Goal: Task Accomplishment & Management: Manage account settings

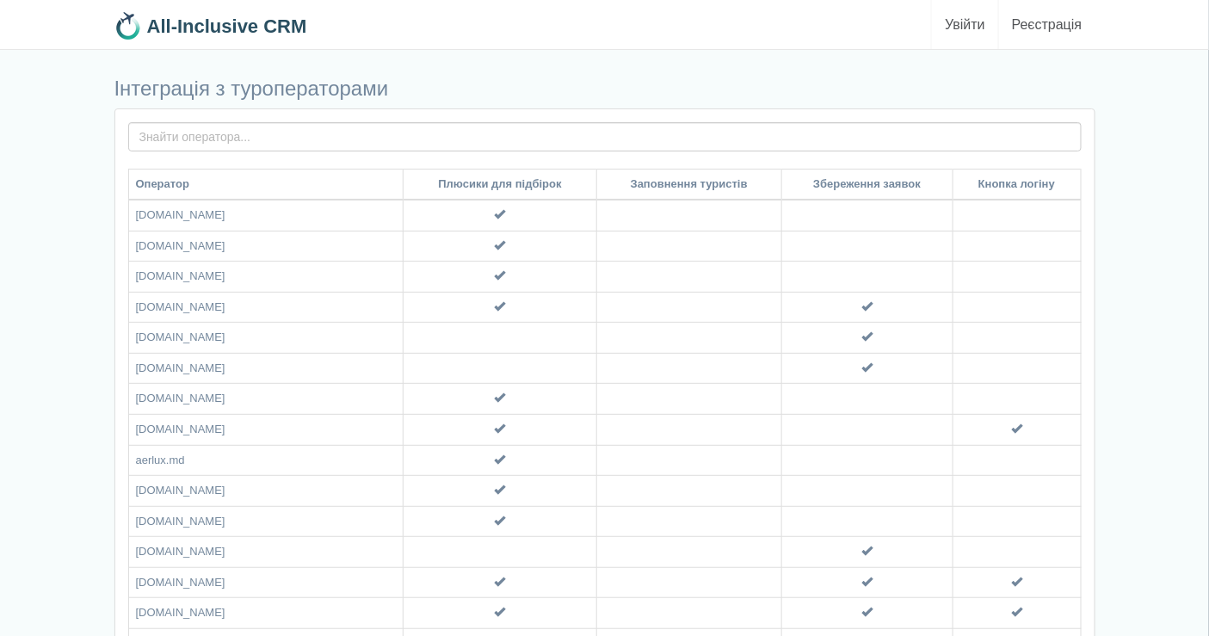
drag, startPoint x: 0, startPoint y: 0, endPoint x: 967, endPoint y: 24, distance: 966.9
click at [967, 24] on link "Увійти" at bounding box center [965, 24] width 66 height 49
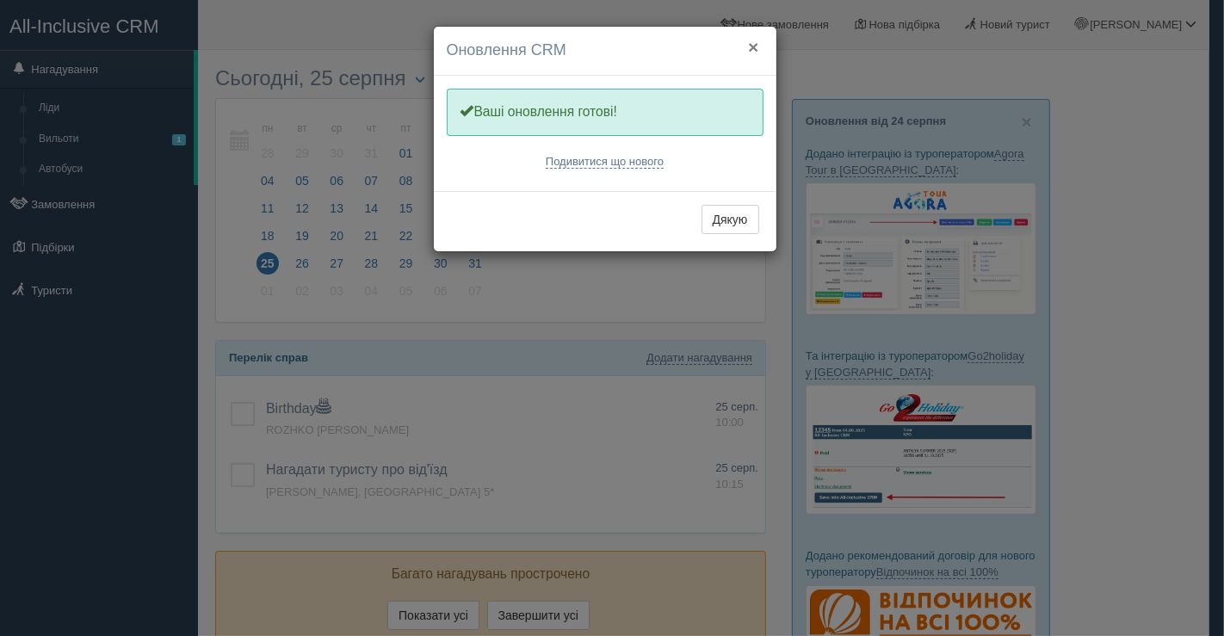
click at [754, 43] on button "×" at bounding box center [753, 47] width 10 height 18
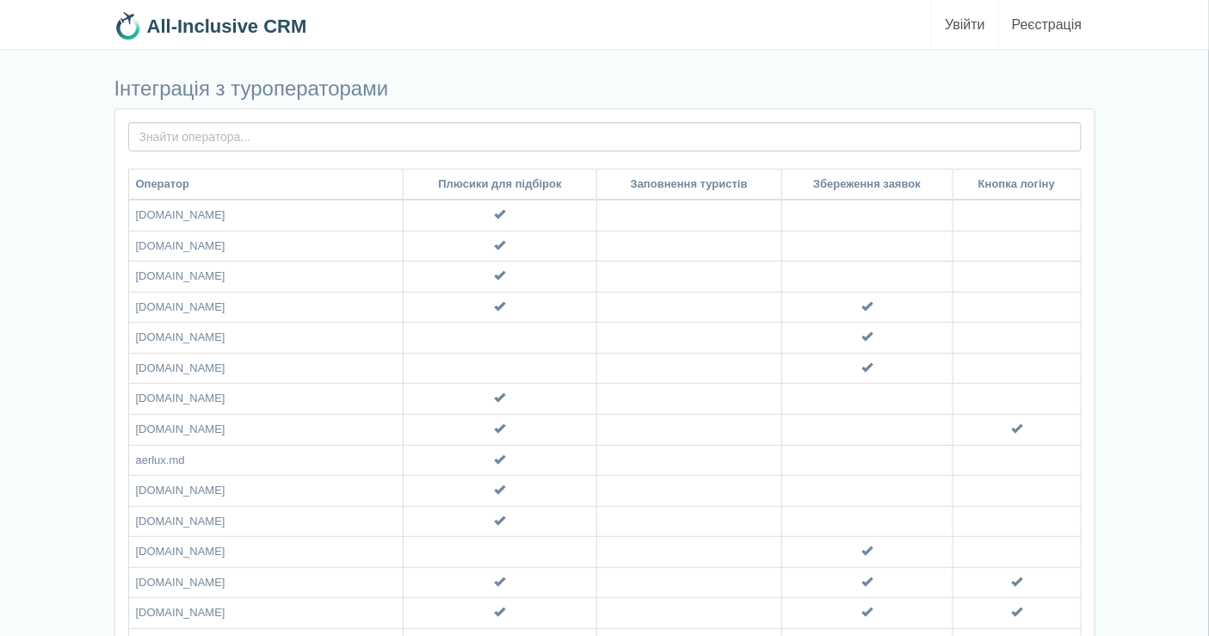
click at [972, 27] on link "Увійти" at bounding box center [965, 24] width 66 height 49
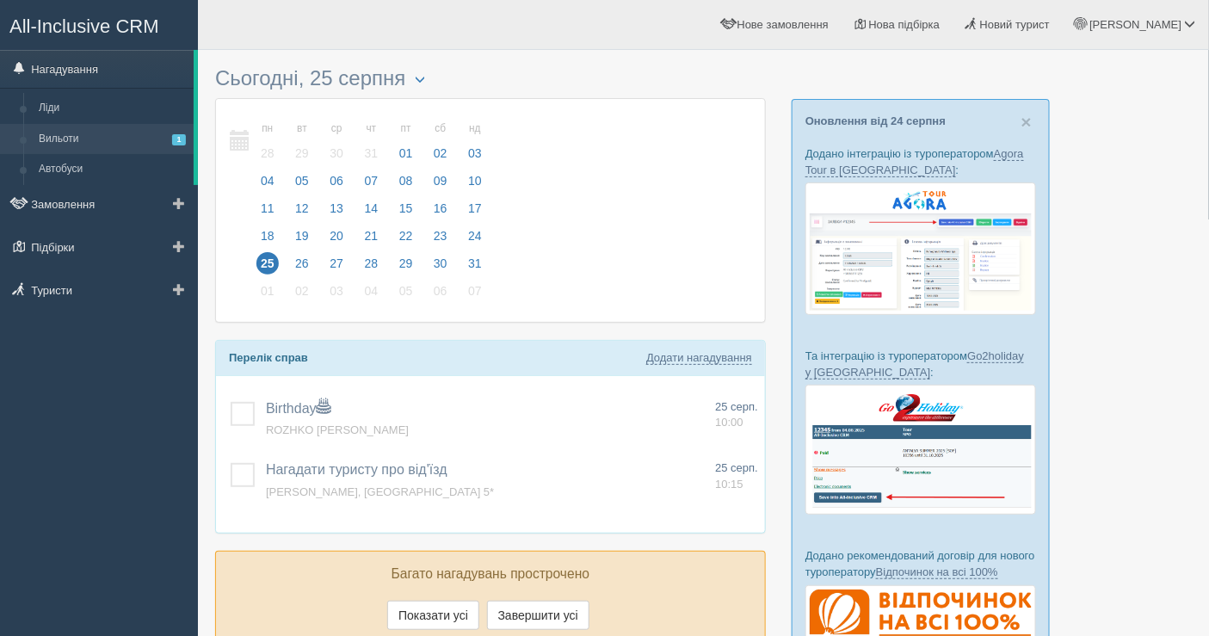
click at [106, 130] on link "Вильоти 1" at bounding box center [112, 139] width 163 height 31
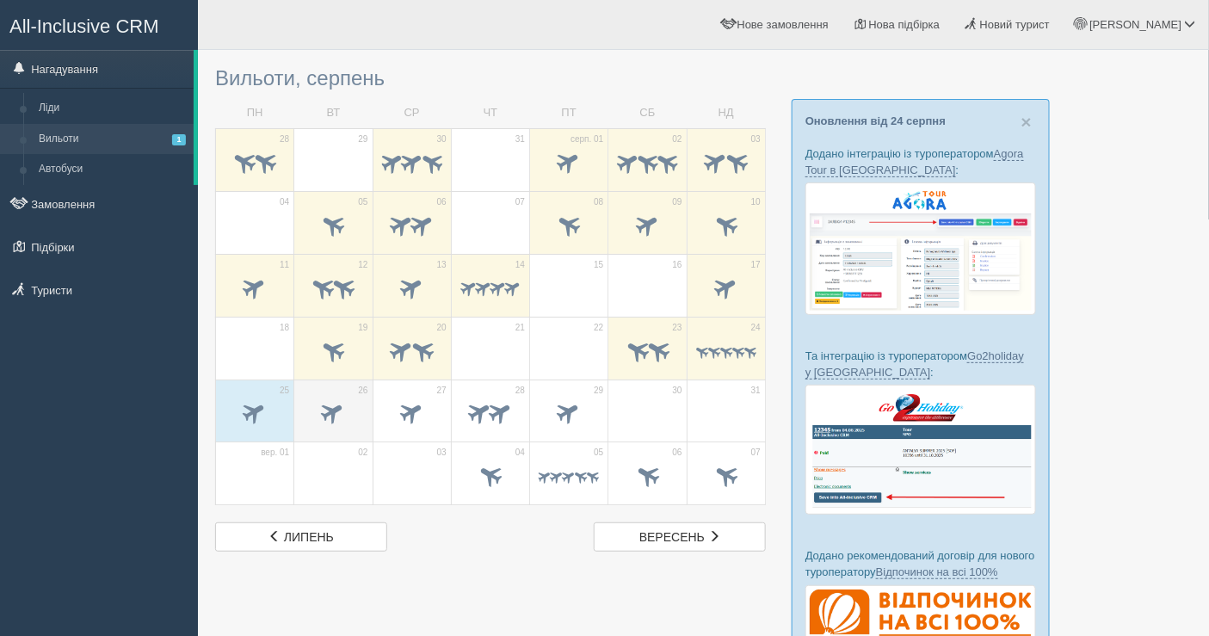
click at [342, 401] on span at bounding box center [333, 413] width 28 height 28
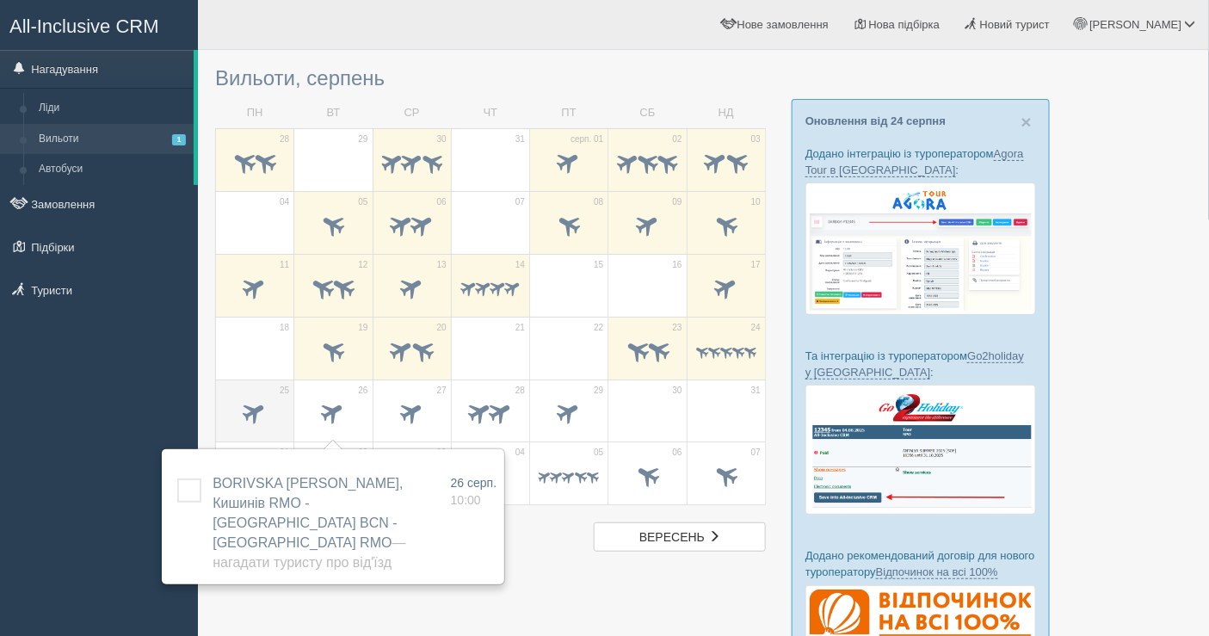
click at [232, 411] on span at bounding box center [255, 414] width 60 height 29
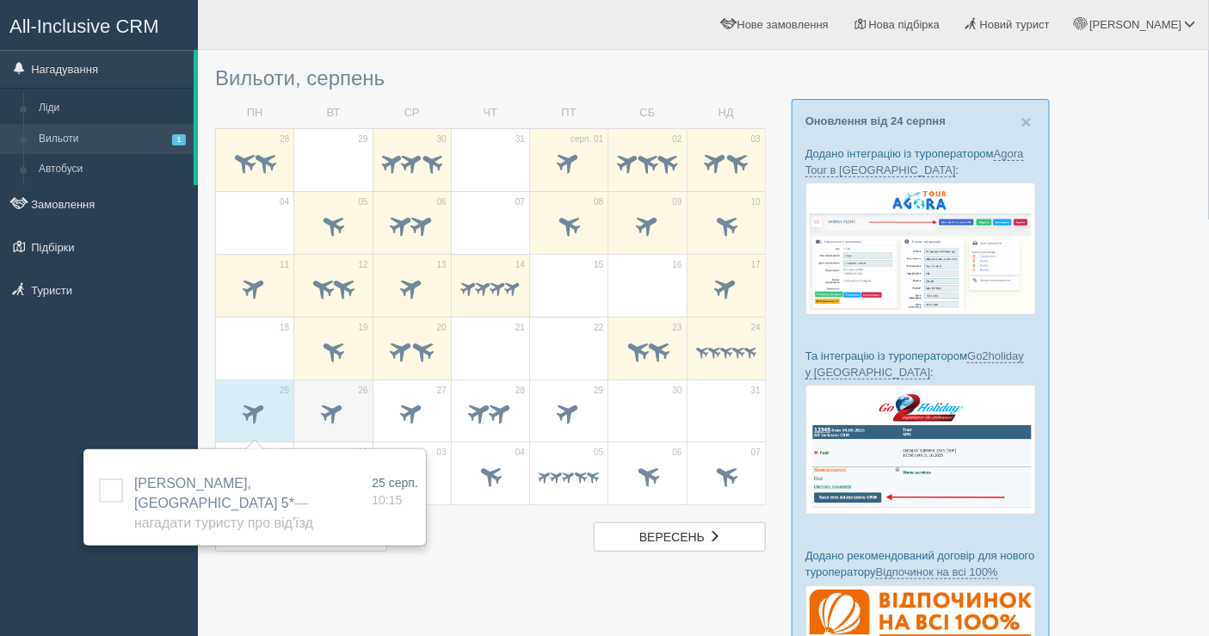
click at [337, 399] on span at bounding box center [333, 413] width 28 height 28
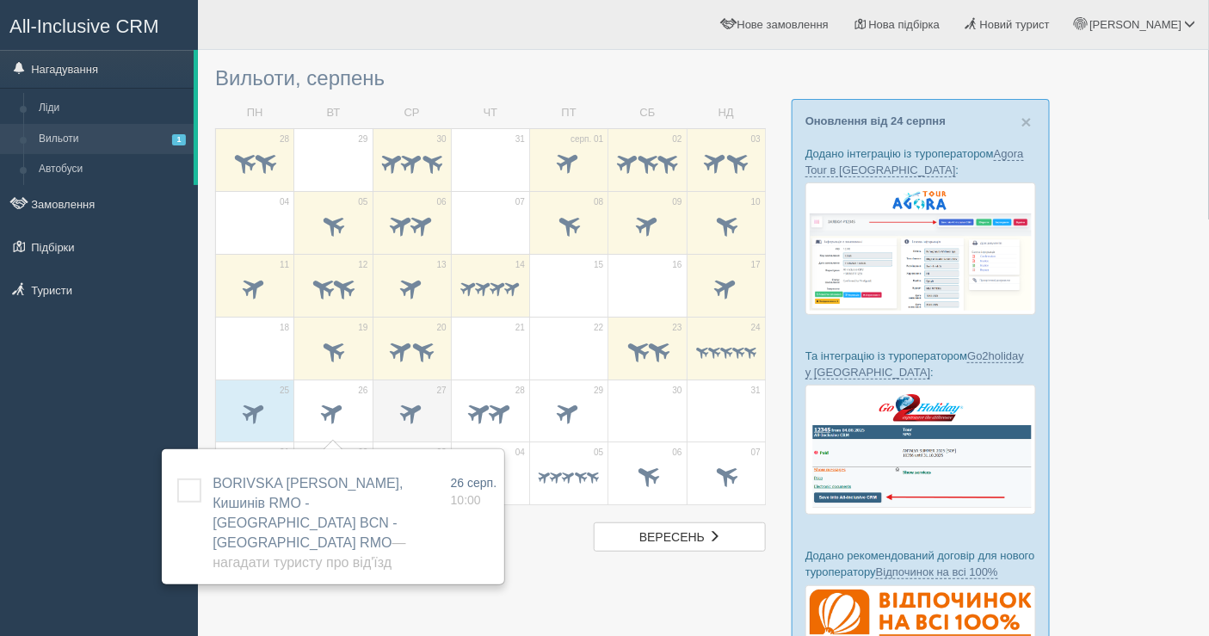
click at [426, 416] on span at bounding box center [412, 414] width 60 height 29
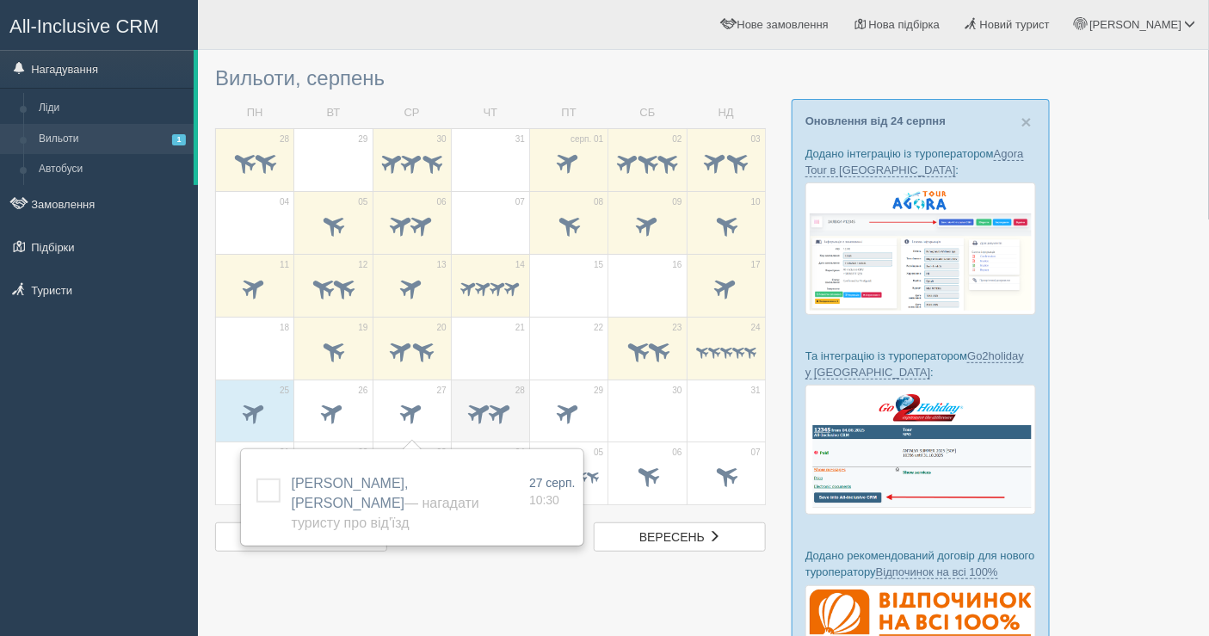
click at [497, 398] on div at bounding box center [490, 416] width 60 height 36
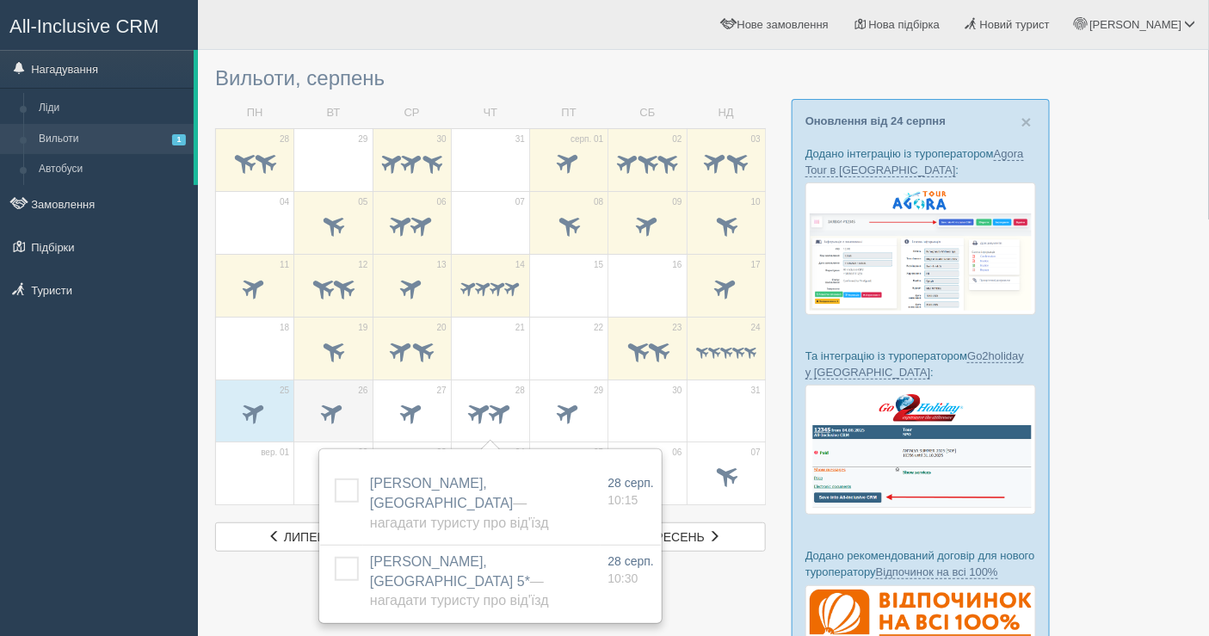
click at [347, 409] on span at bounding box center [333, 413] width 28 height 28
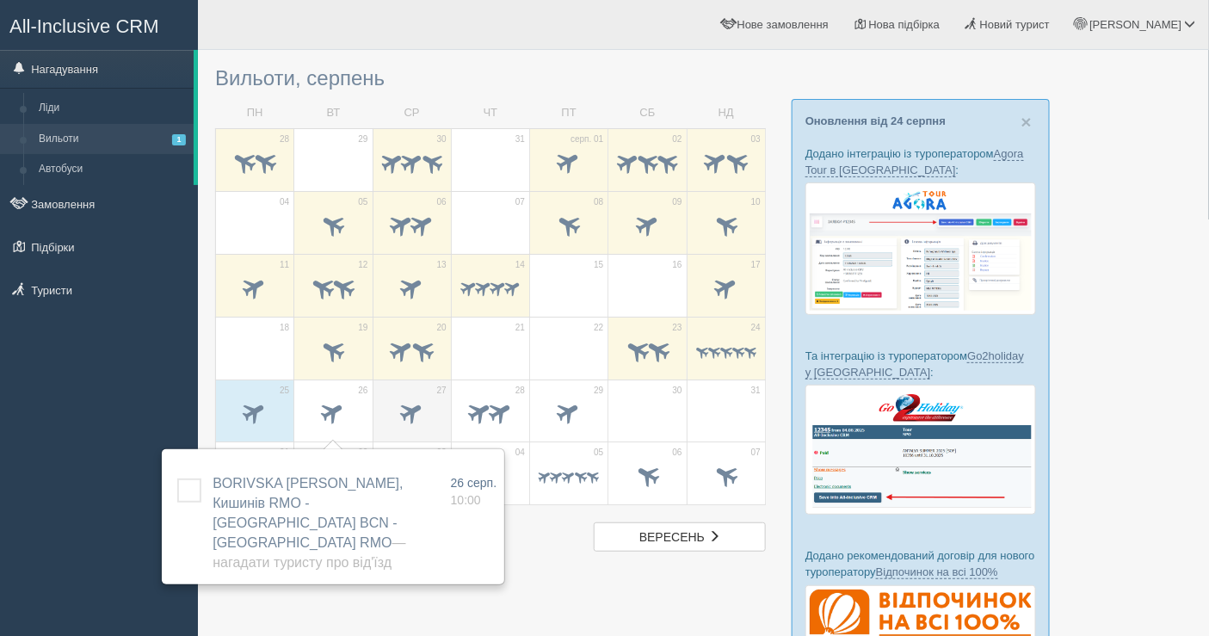
click at [394, 398] on div at bounding box center [412, 416] width 60 height 36
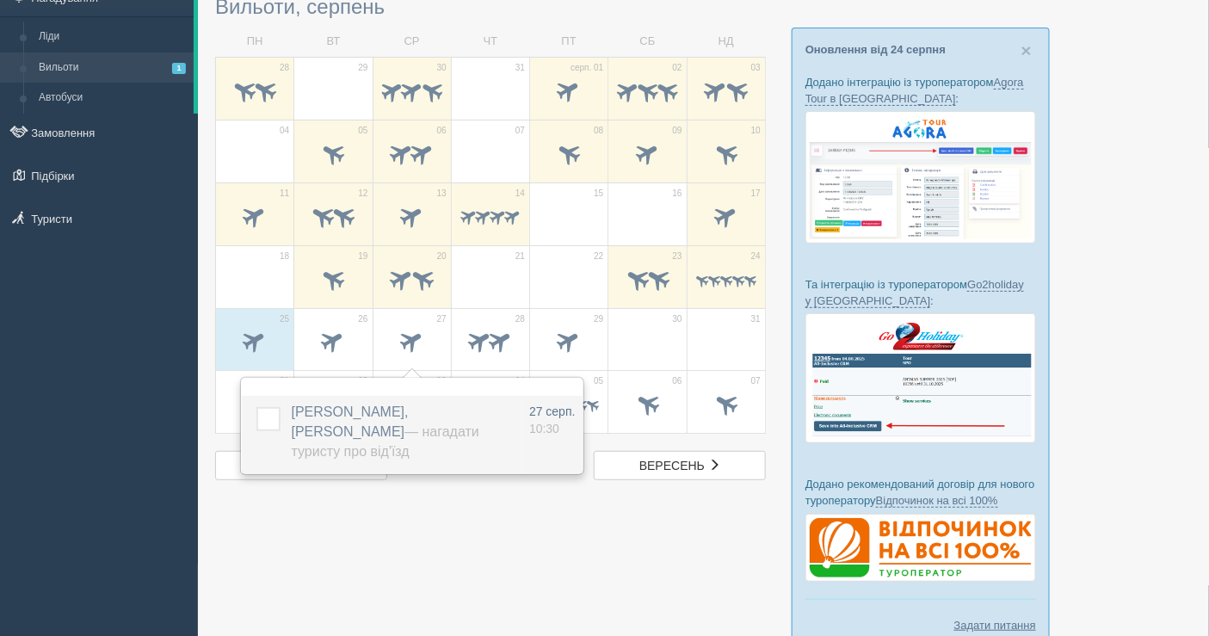
scroll to position [96, 0]
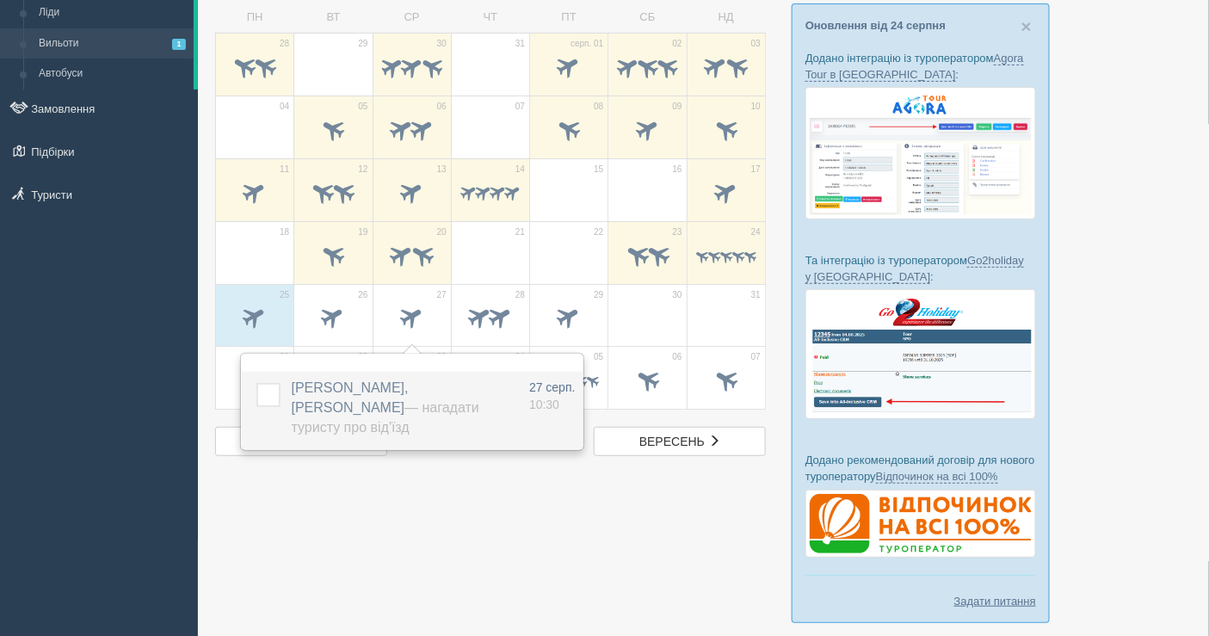
click at [396, 394] on span "BANTSER OLEKSANDRA, Baia Salima Kemer — Нагадати туристу про від'їзд" at bounding box center [386, 407] width 188 height 54
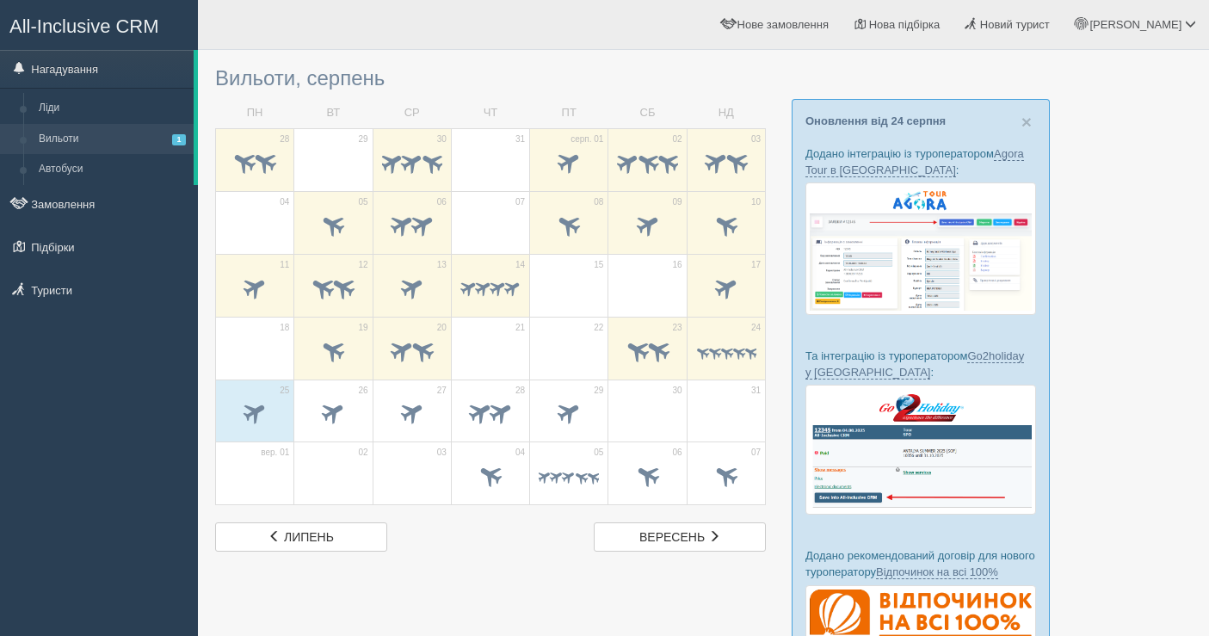
scroll to position [96, 0]
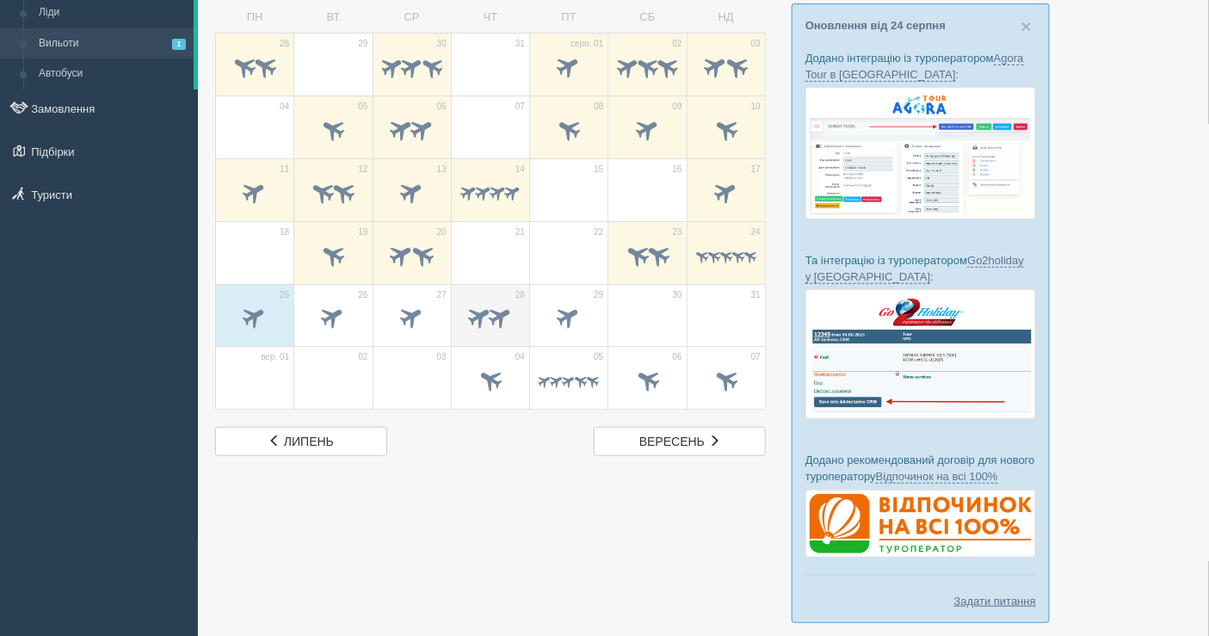
click at [502, 313] on span at bounding box center [501, 317] width 28 height 28
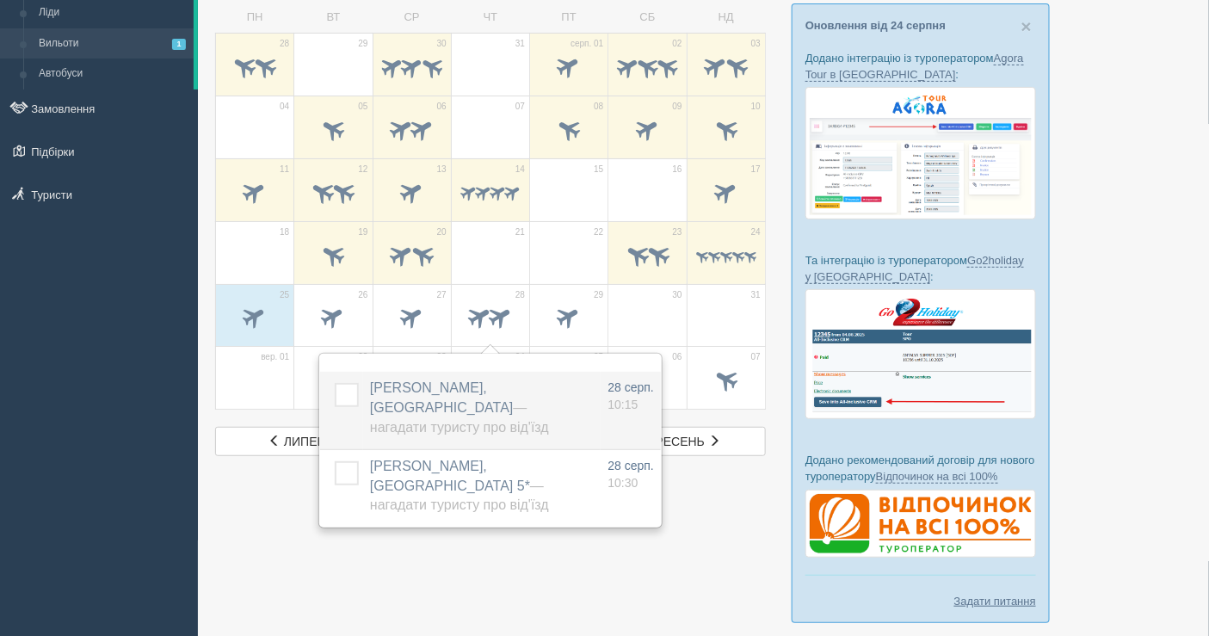
click at [522, 393] on span "БАРДАШ ЛЕСЯ ЮРІЇВНА, Estival Park — Нагадати туристу про від'їзд" at bounding box center [459, 407] width 179 height 54
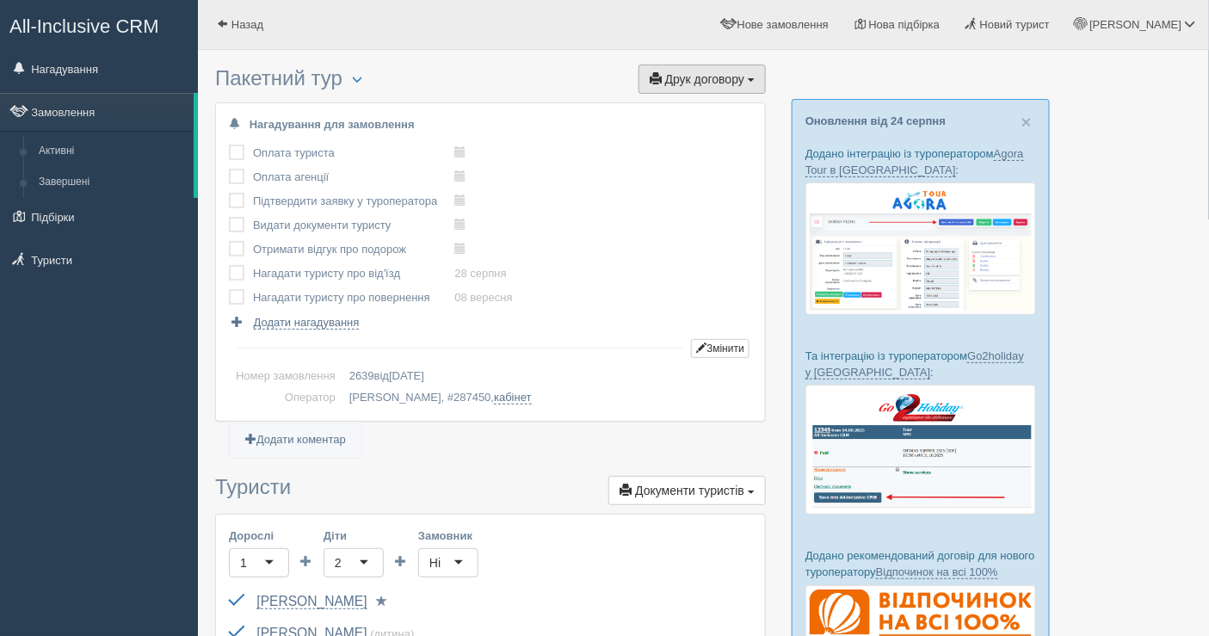
click at [678, 75] on span "Друк договору" at bounding box center [704, 79] width 79 height 14
click at [99, 108] on link "Замовлення" at bounding box center [97, 112] width 194 height 38
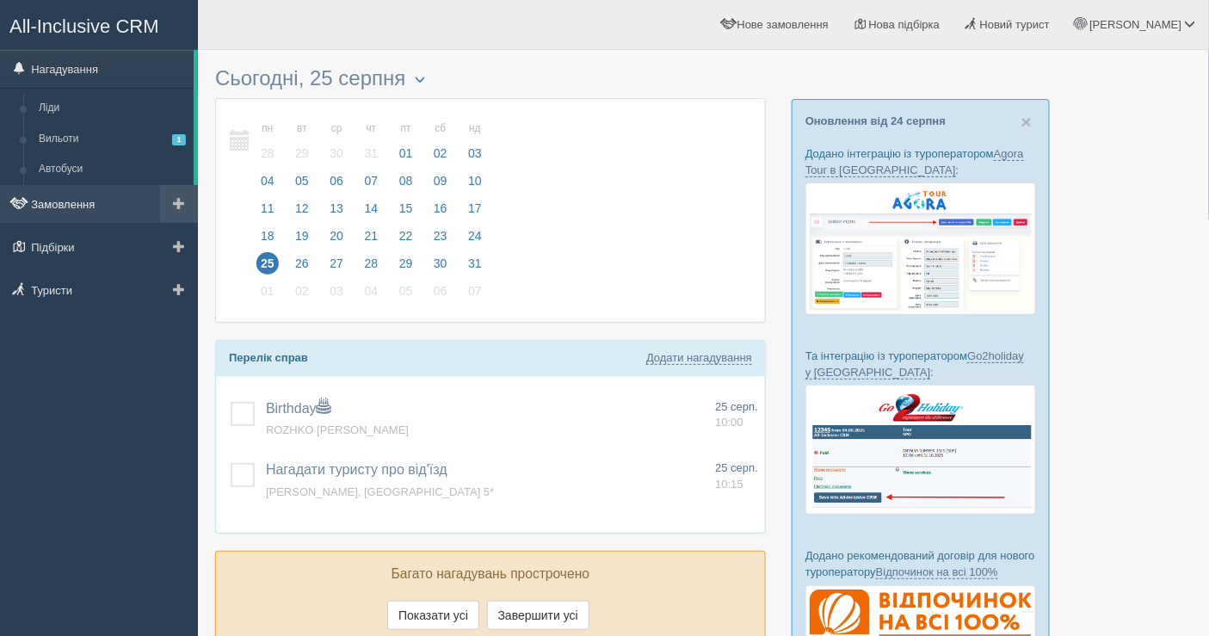
click at [93, 202] on link "Замовлення" at bounding box center [99, 204] width 198 height 38
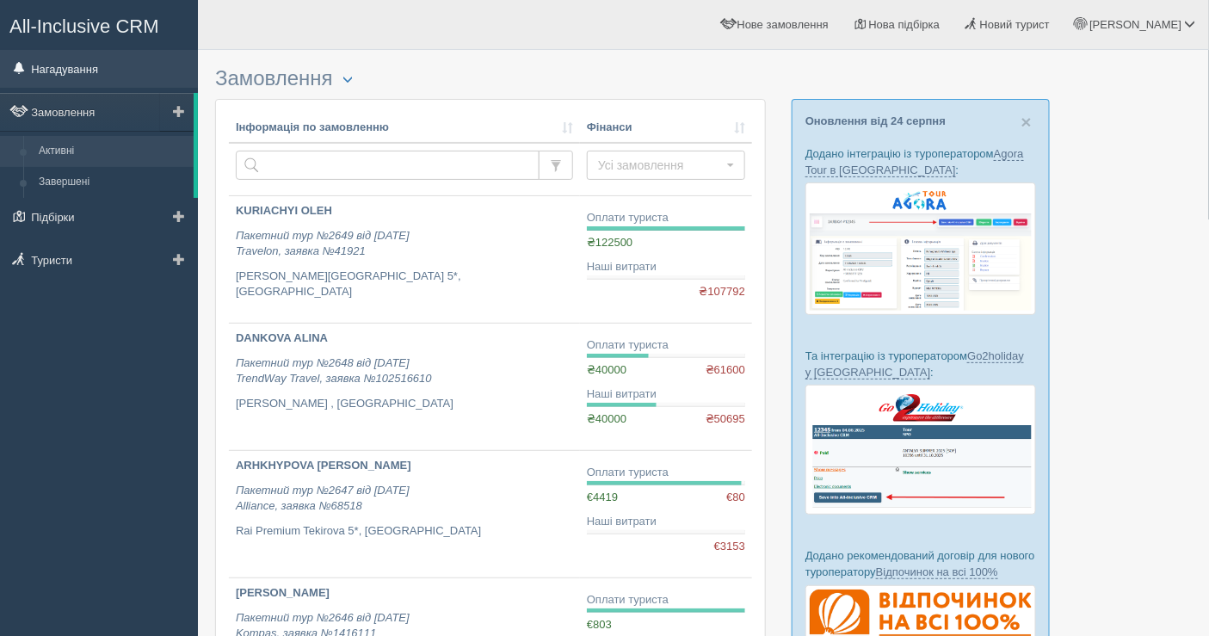
click at [86, 71] on link "Нагадування" at bounding box center [99, 69] width 198 height 38
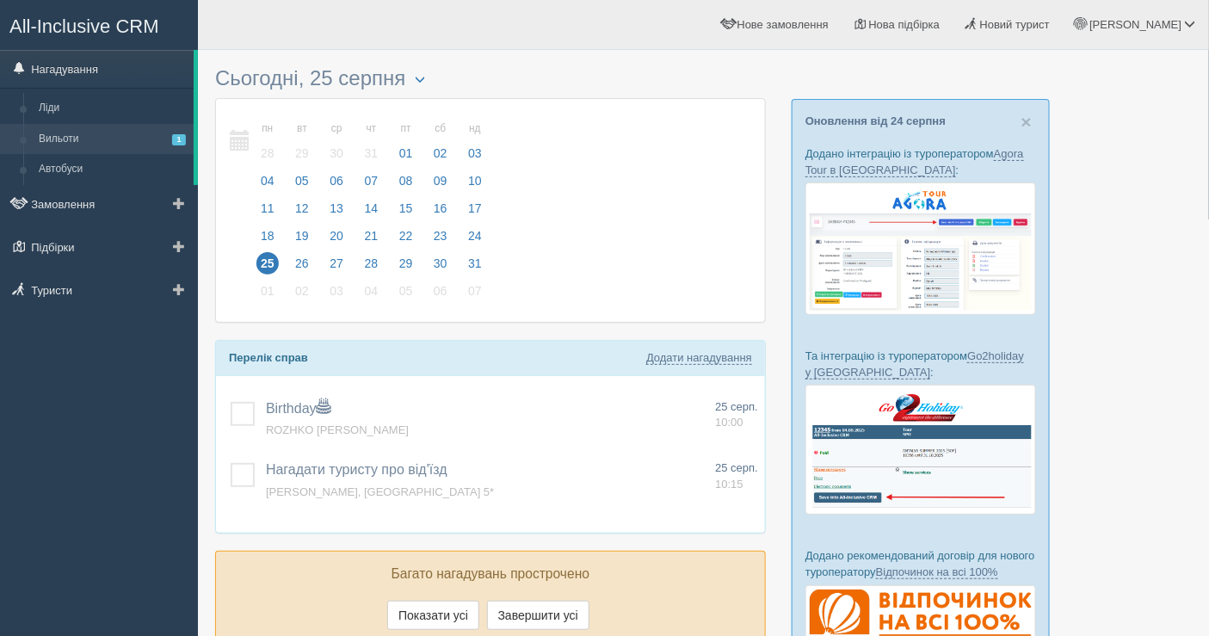
click at [98, 139] on link "Вильоти 1" at bounding box center [112, 139] width 163 height 31
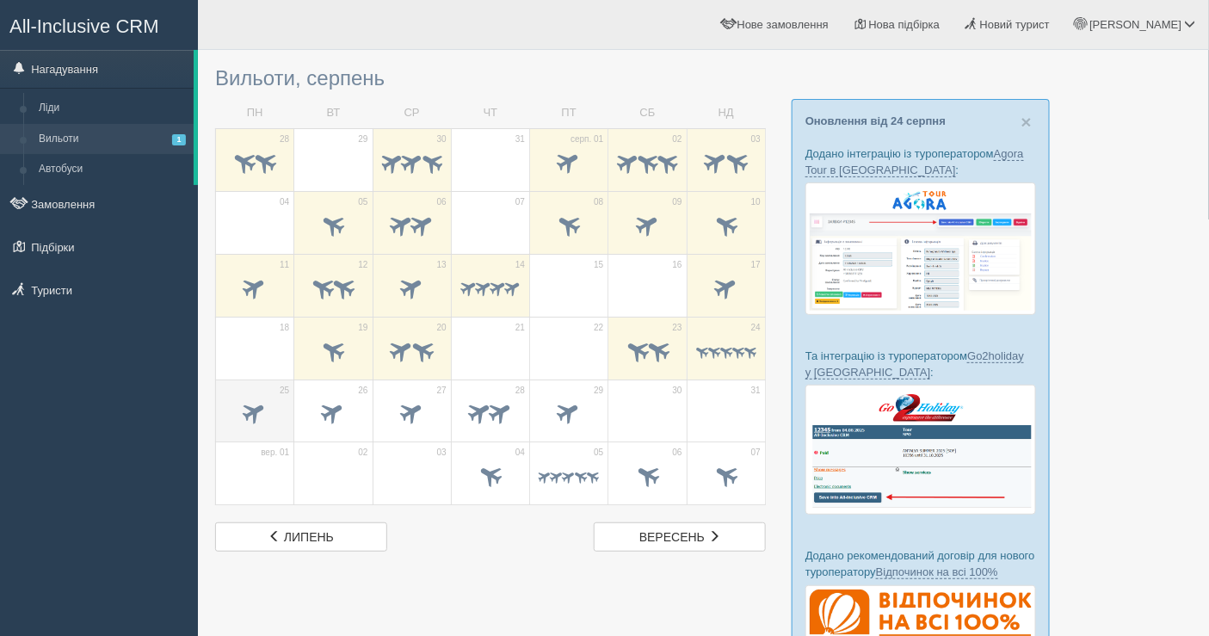
click at [264, 435] on td "25" at bounding box center [255, 411] width 78 height 63
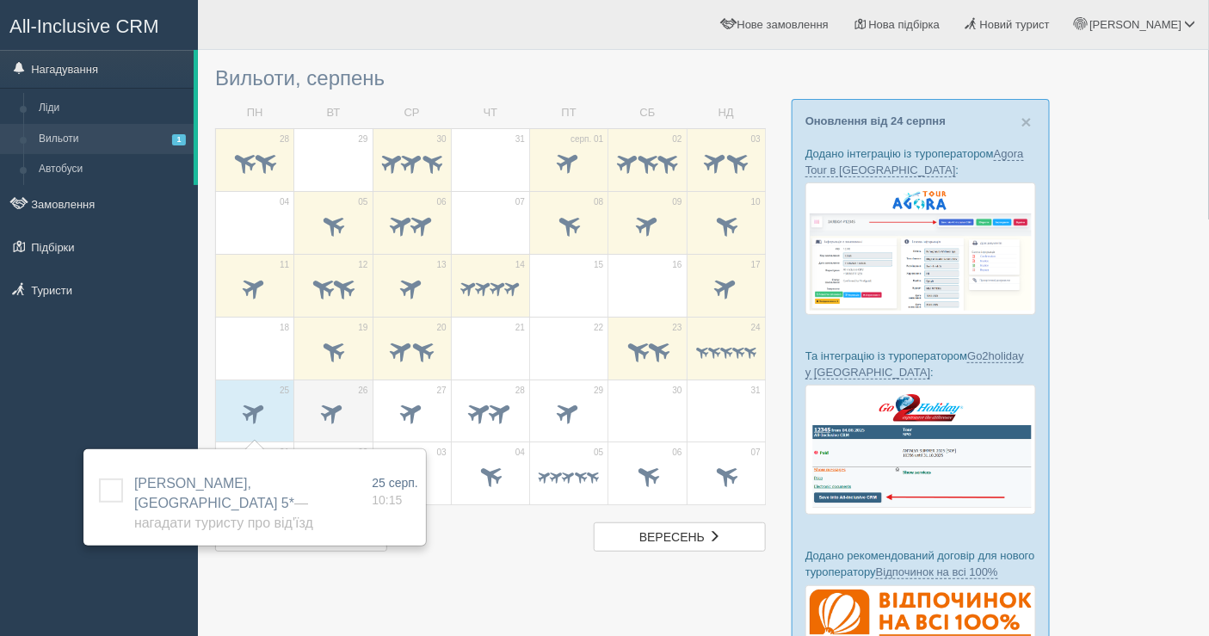
click at [332, 413] on span at bounding box center [333, 413] width 28 height 28
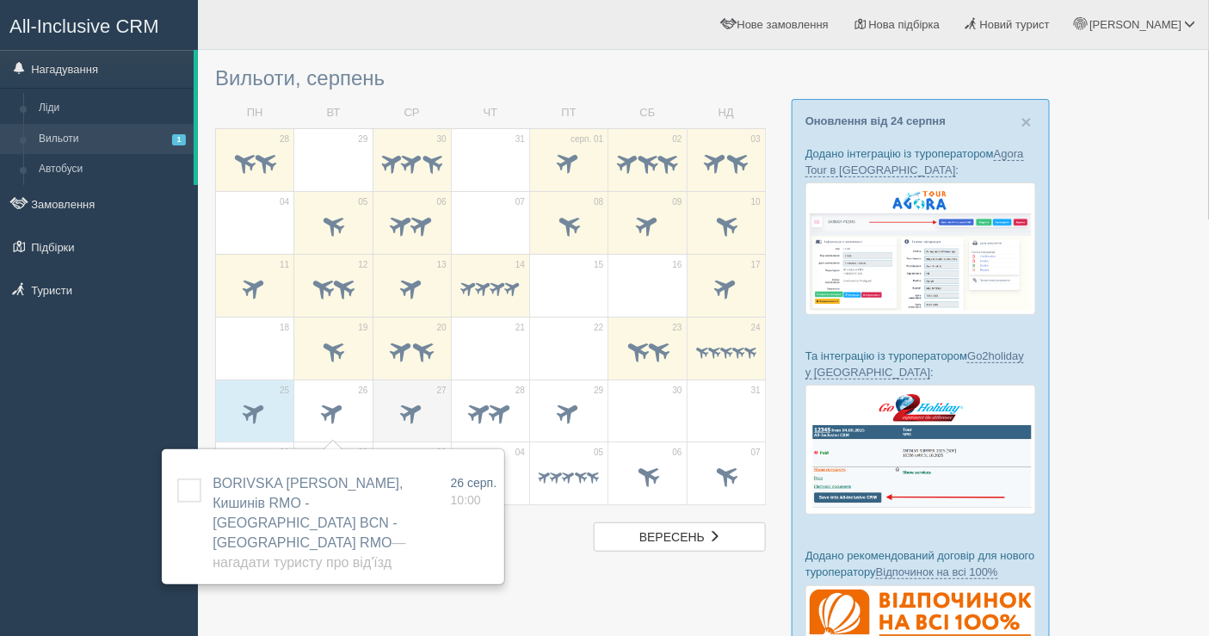
click at [412, 413] on span at bounding box center [412, 413] width 28 height 28
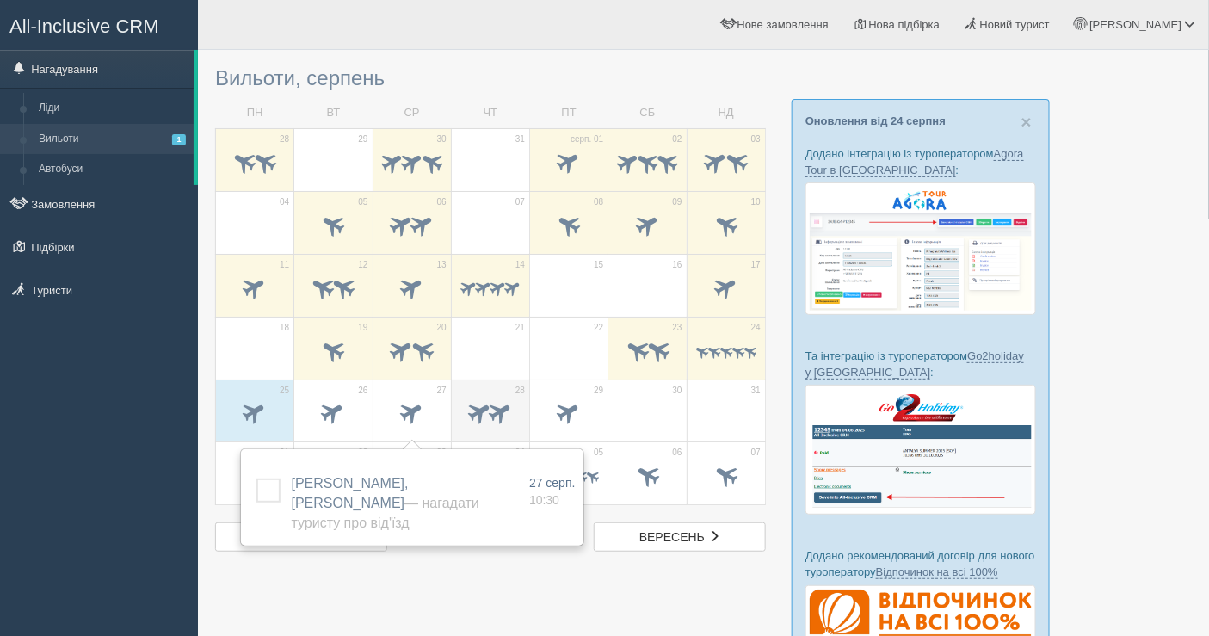
click at [482, 416] on span at bounding box center [481, 413] width 28 height 28
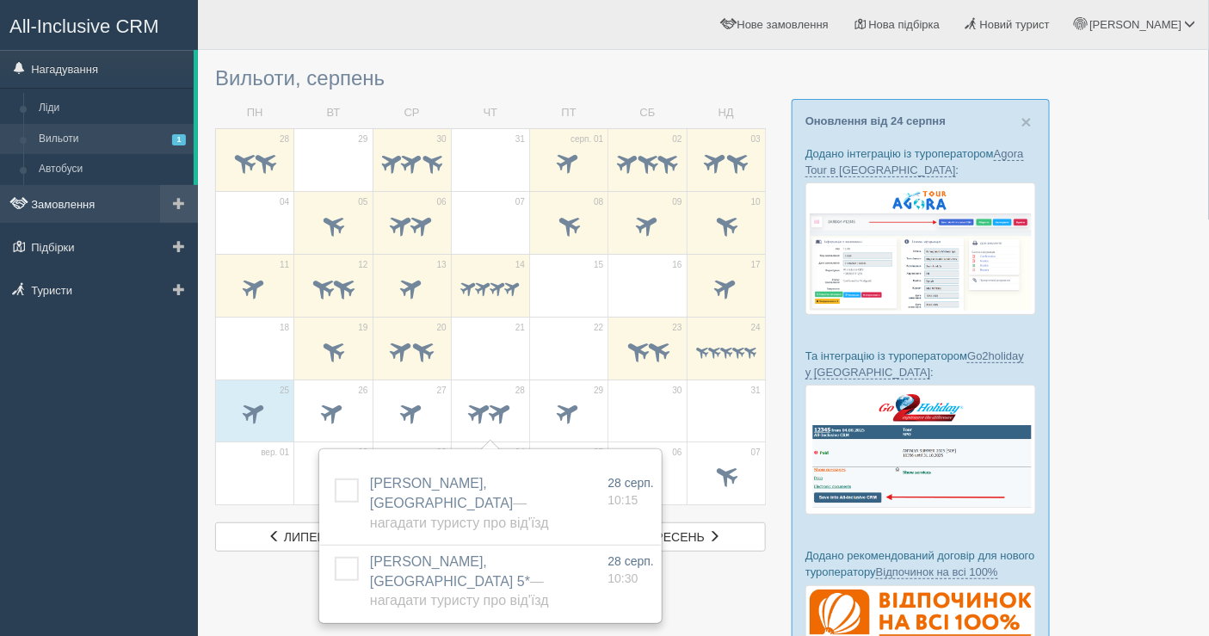
click at [67, 200] on link "Замовлення" at bounding box center [99, 204] width 198 height 38
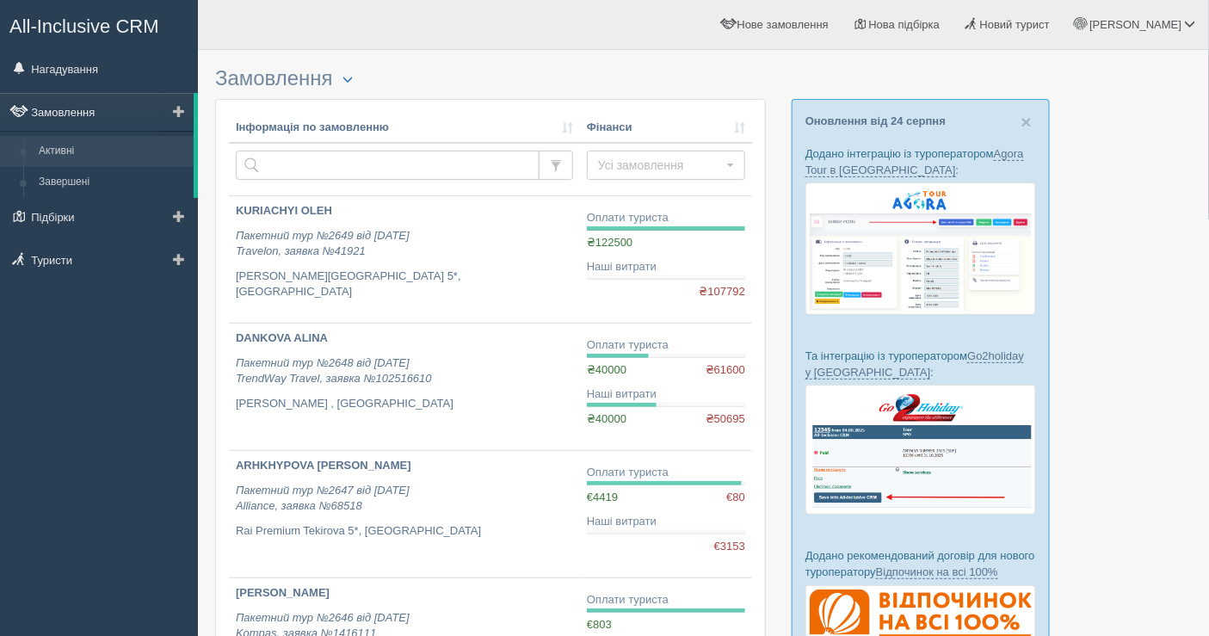
click at [96, 117] on link "Замовлення" at bounding box center [97, 112] width 194 height 38
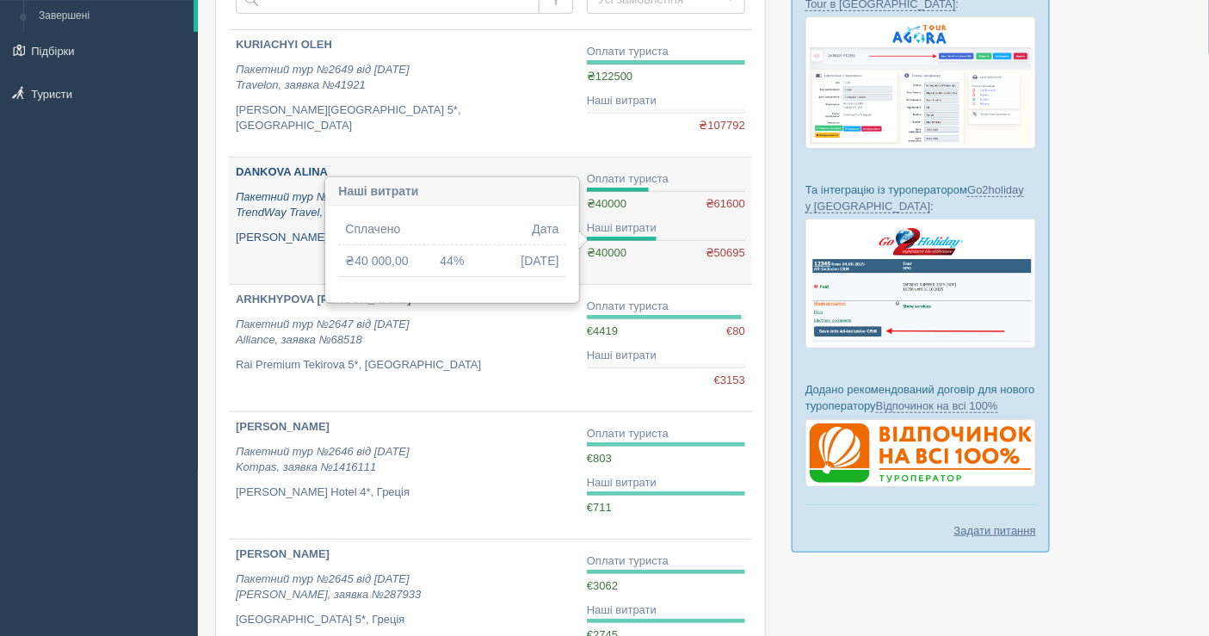
scroll to position [96, 0]
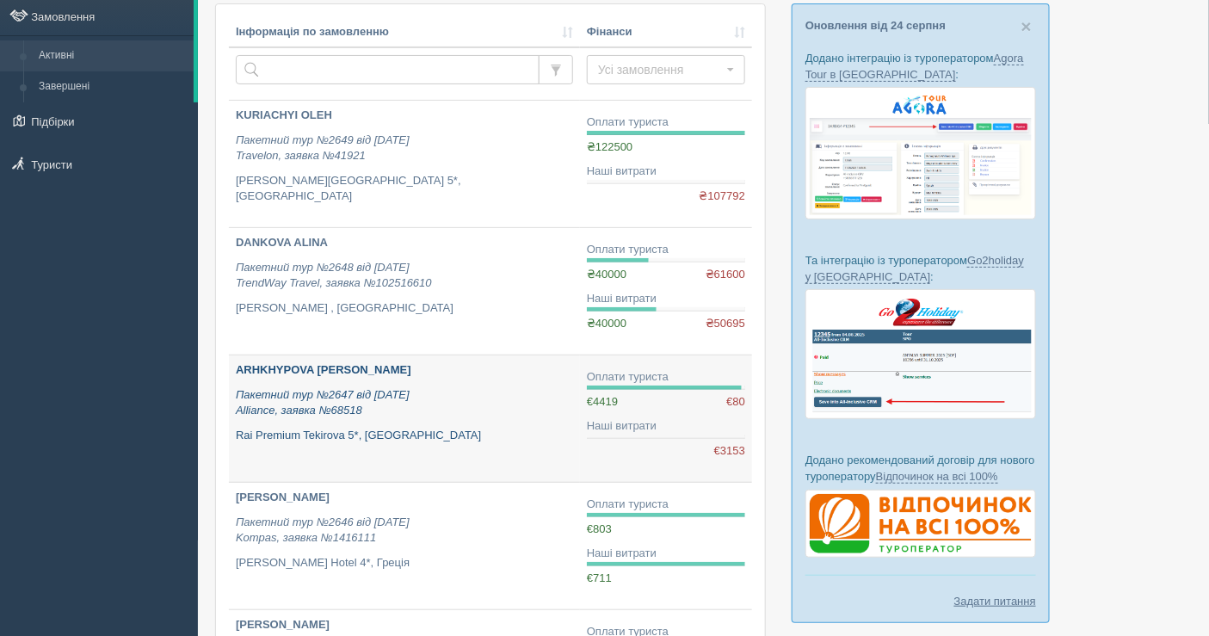
click at [544, 397] on p "Пакетний тур №2647 від 20.08.2025 Alliance, заявка №68518" at bounding box center [404, 403] width 337 height 32
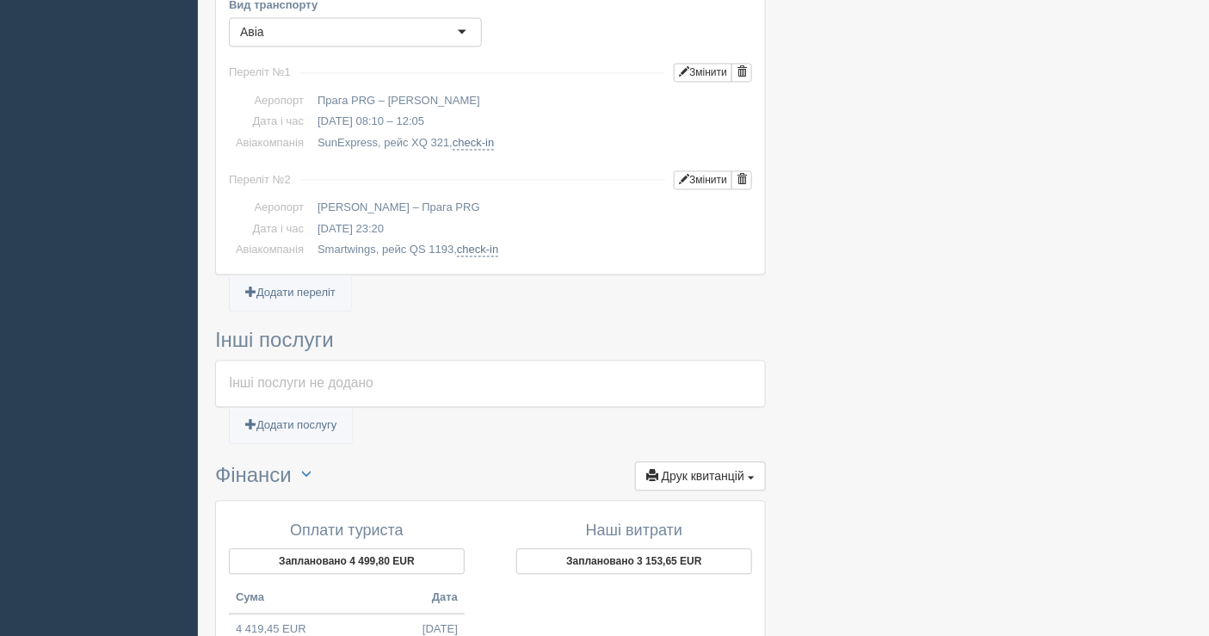
scroll to position [1254, 0]
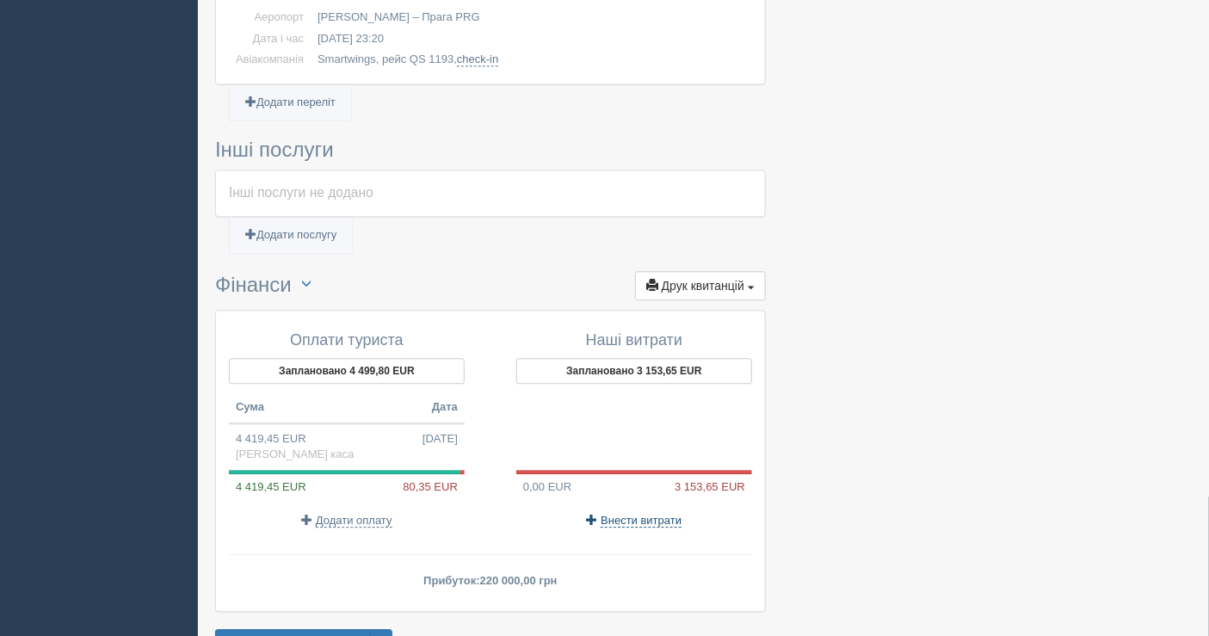
click at [668, 514] on span "Внести витрати" at bounding box center [641, 521] width 81 height 14
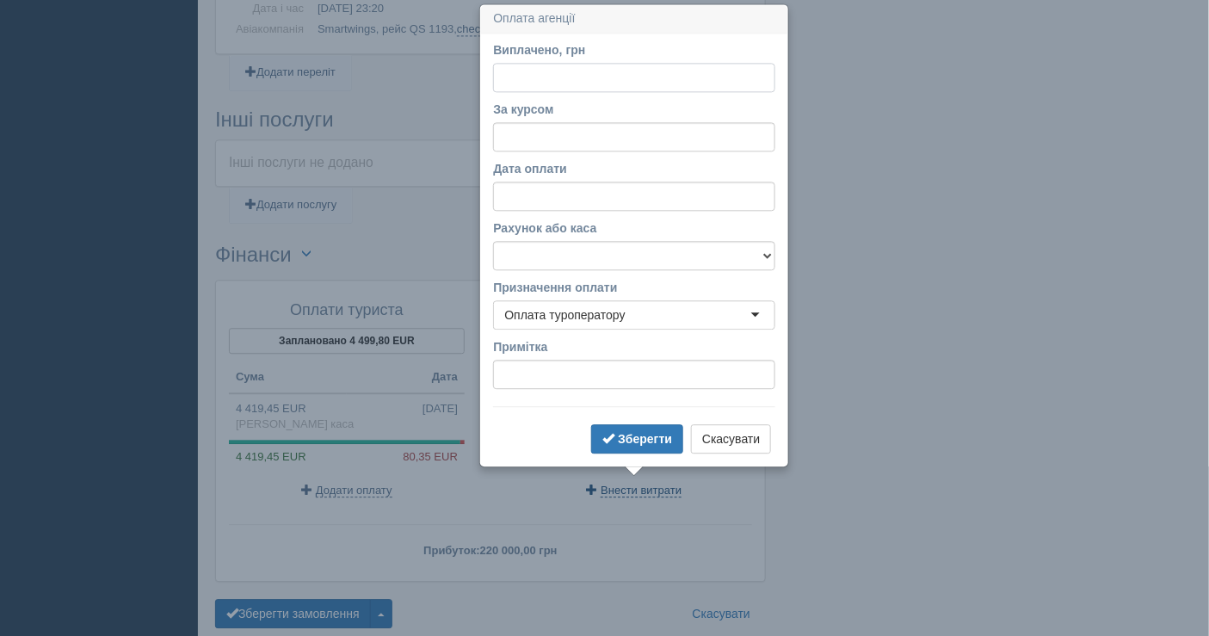
scroll to position [1288, 0]
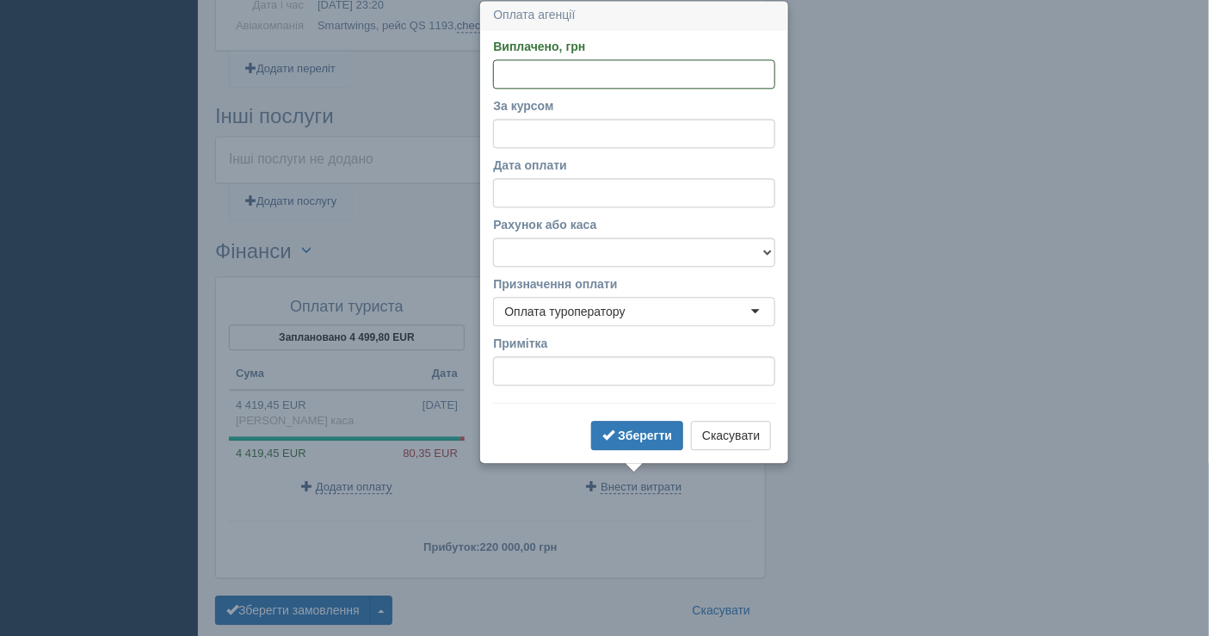
paste input "156673.5"
type input "156673.5"
click at [543, 120] on input "За курсом" at bounding box center [634, 133] width 282 height 29
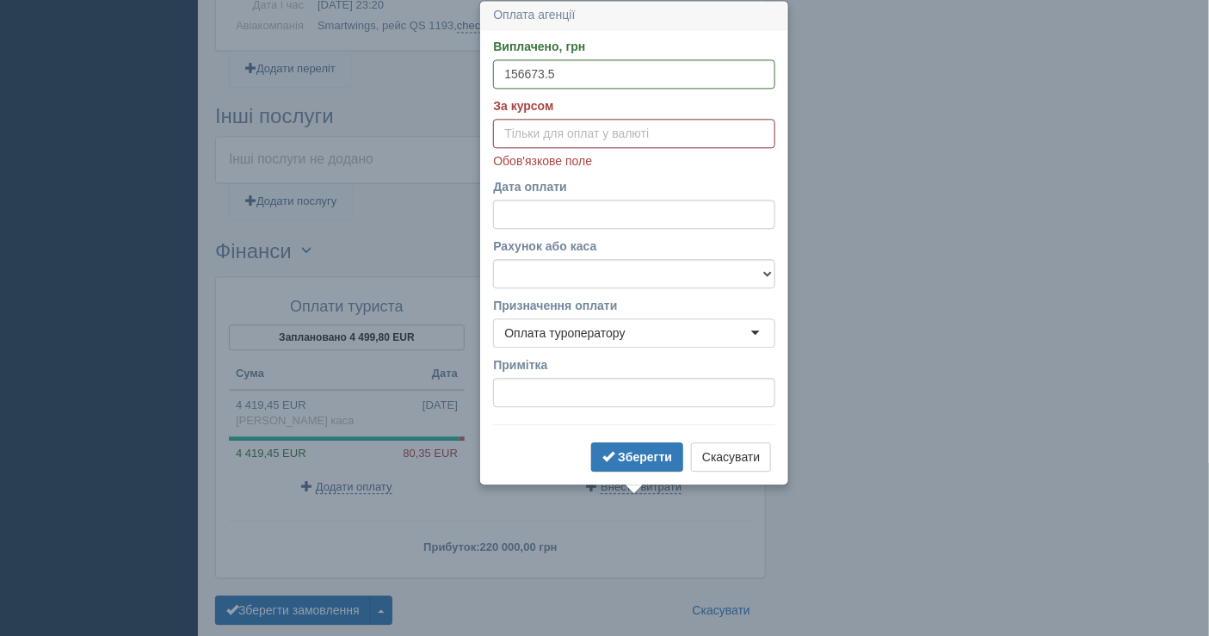
paste input "49.48"
type input "49.68"
drag, startPoint x: 608, startPoint y: 271, endPoint x: 594, endPoint y: 284, distance: 18.9
click at [608, 271] on select "Банківський рахунок Готівкова каса" at bounding box center [634, 273] width 282 height 29
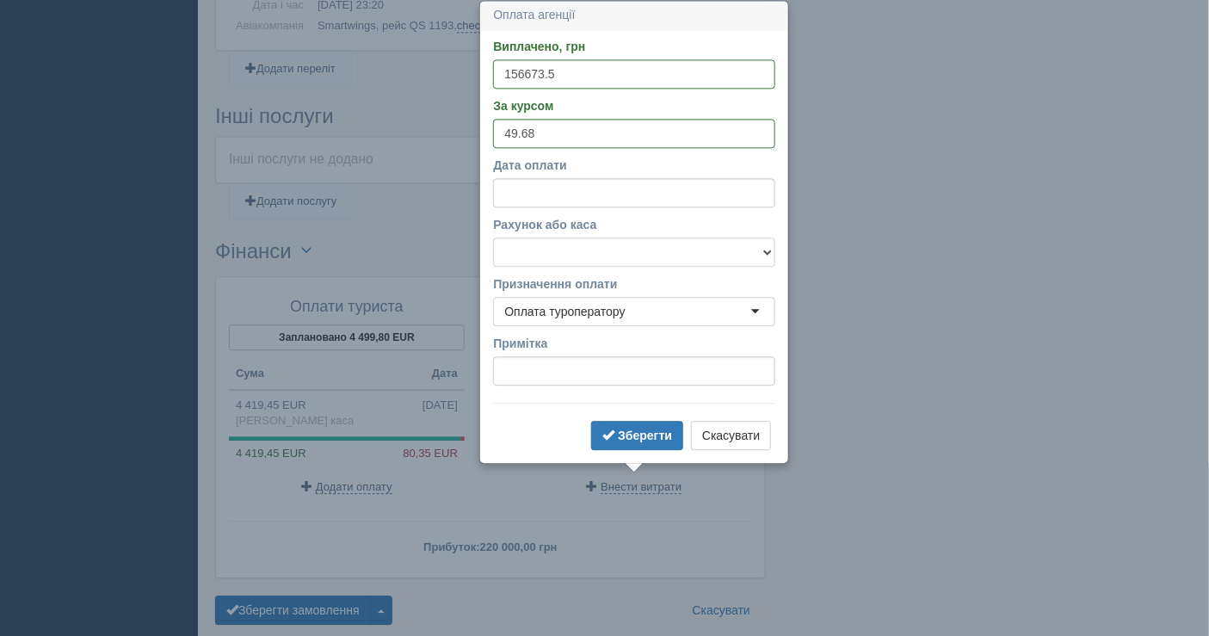
select select "1597"
click at [493, 238] on select "Банківський рахунок Готівкова каса" at bounding box center [634, 252] width 282 height 29
click at [648, 430] on b "Зберегти" at bounding box center [645, 436] width 54 height 14
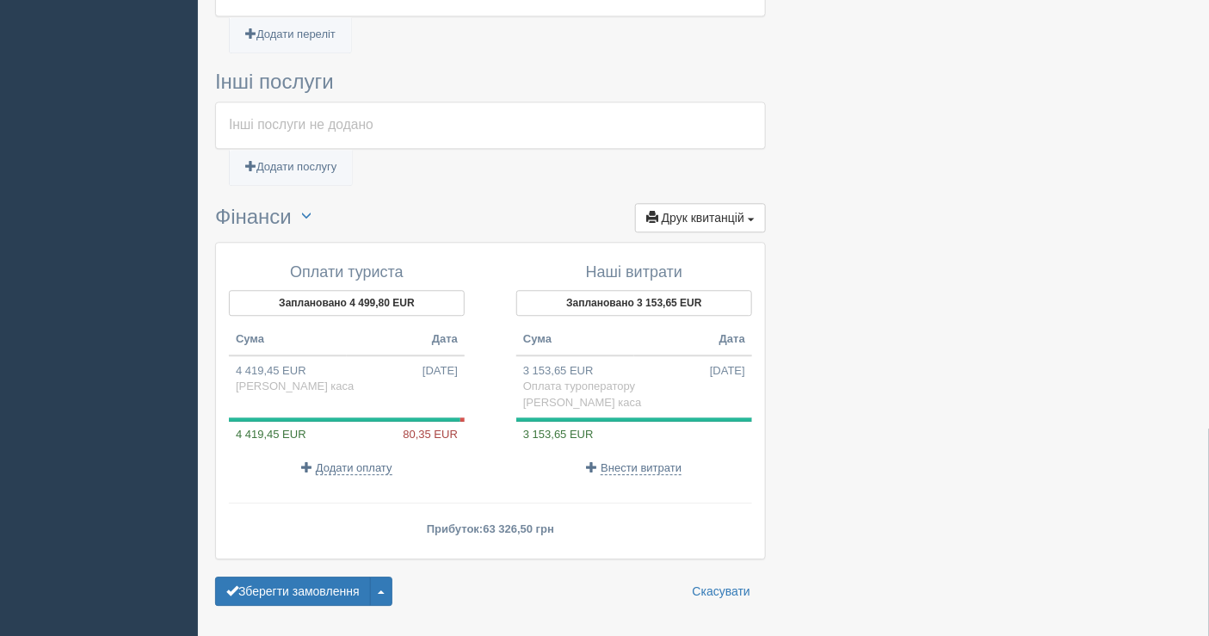
scroll to position [1365, 0]
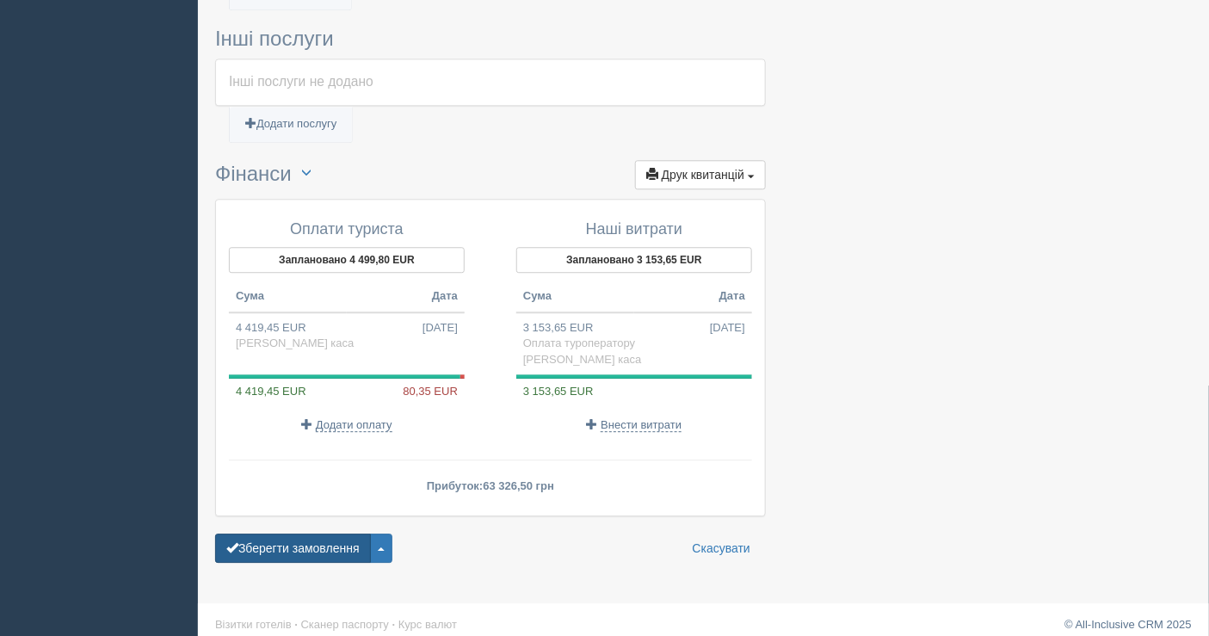
click at [290, 534] on button "Зберегти замовлення" at bounding box center [293, 548] width 156 height 29
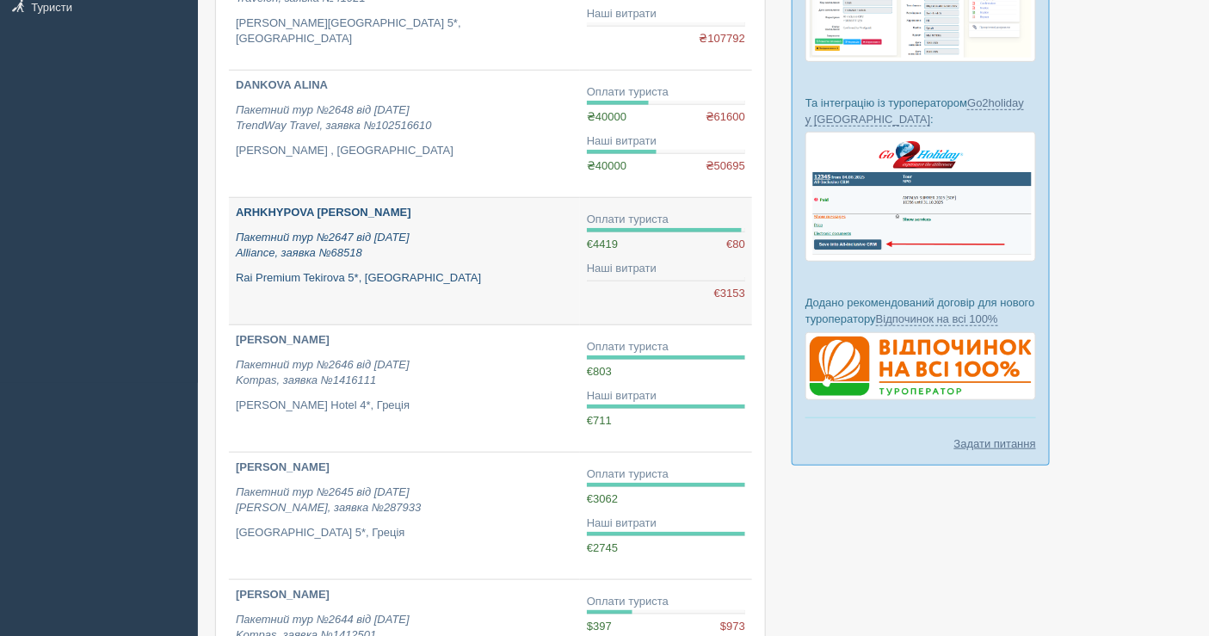
scroll to position [287, 0]
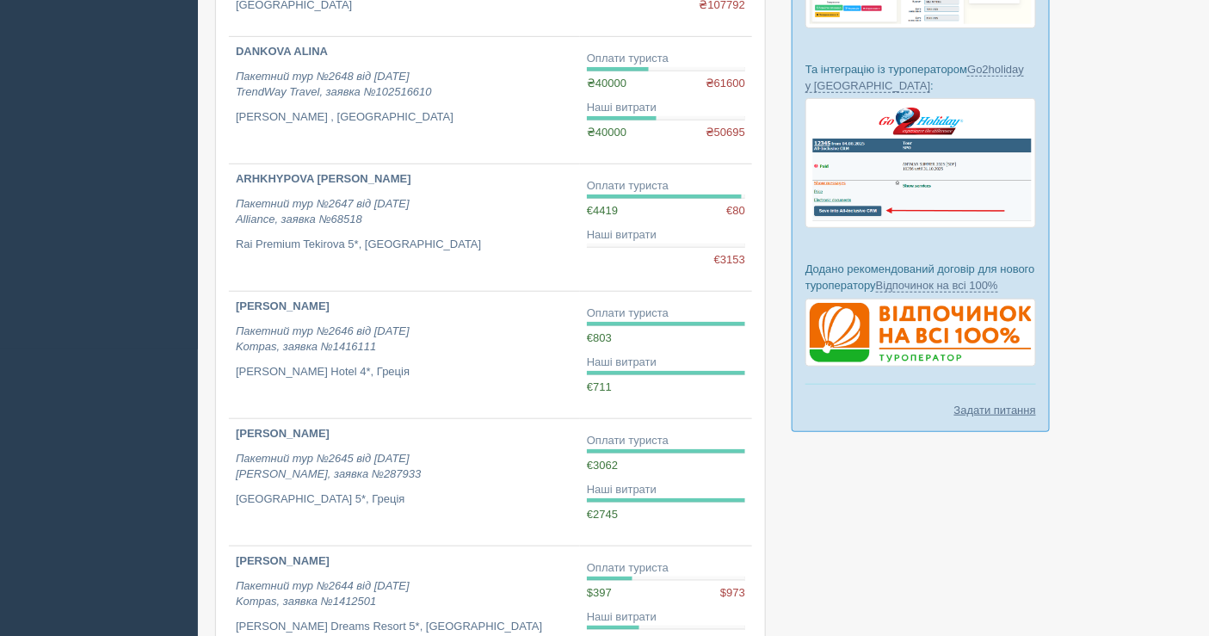
drag, startPoint x: 1136, startPoint y: 255, endPoint x: 981, endPoint y: 256, distance: 154.9
click at [1132, 255] on div at bounding box center [703, 543] width 977 height 1543
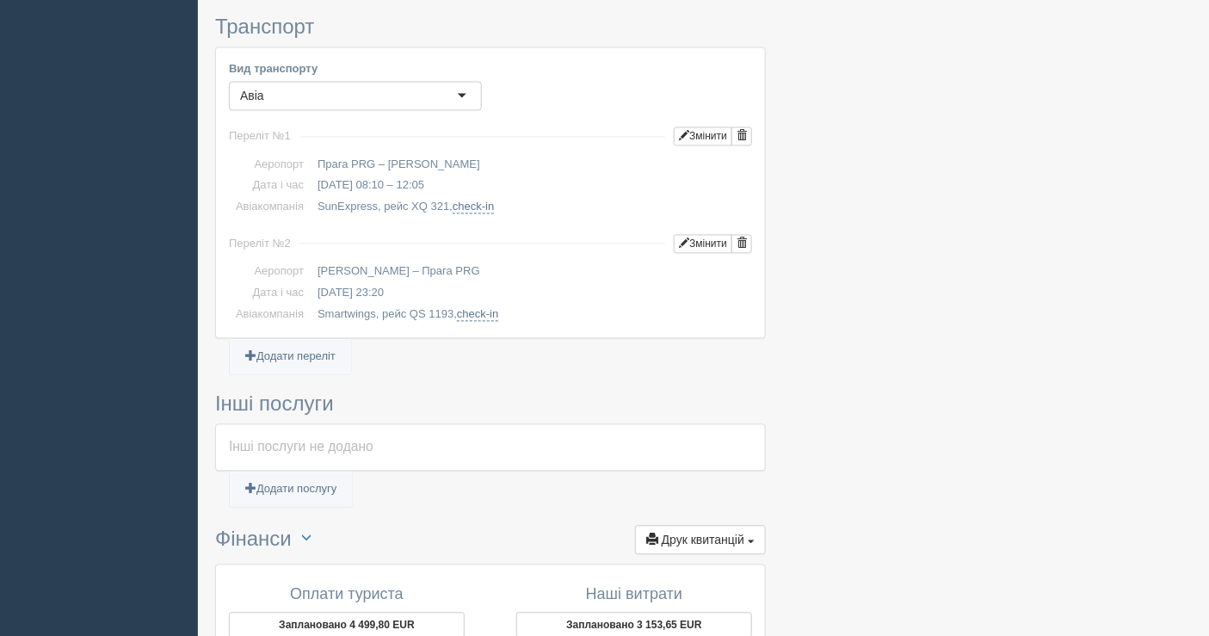
scroll to position [1338, 0]
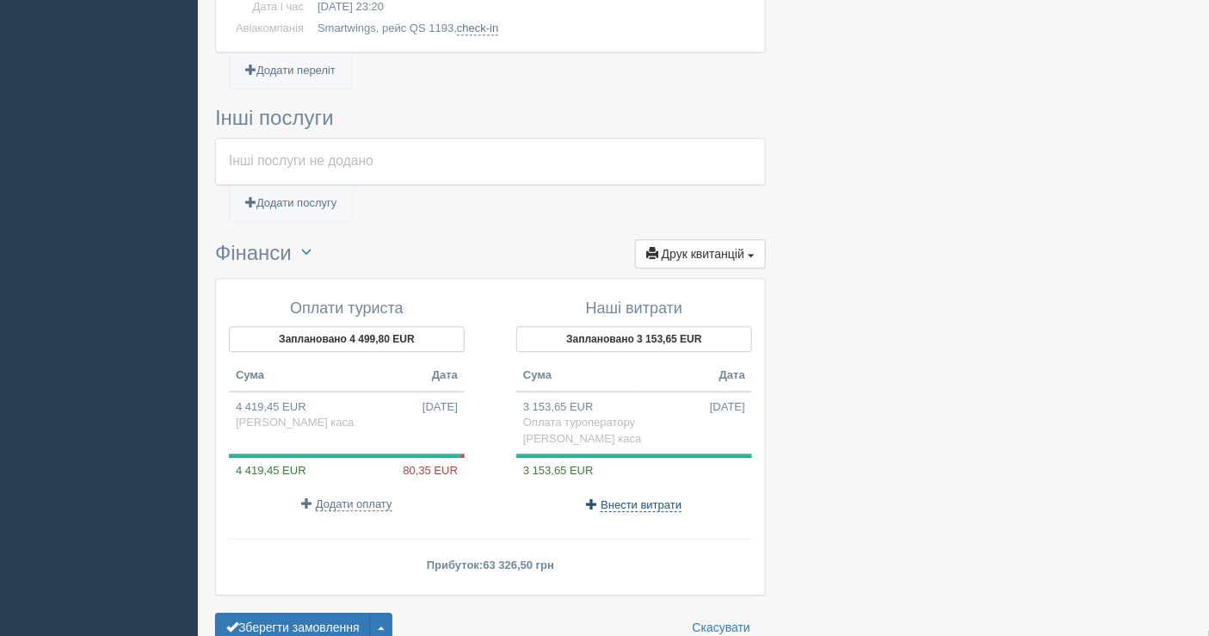
click at [650, 498] on span "Внести витрати" at bounding box center [641, 505] width 81 height 14
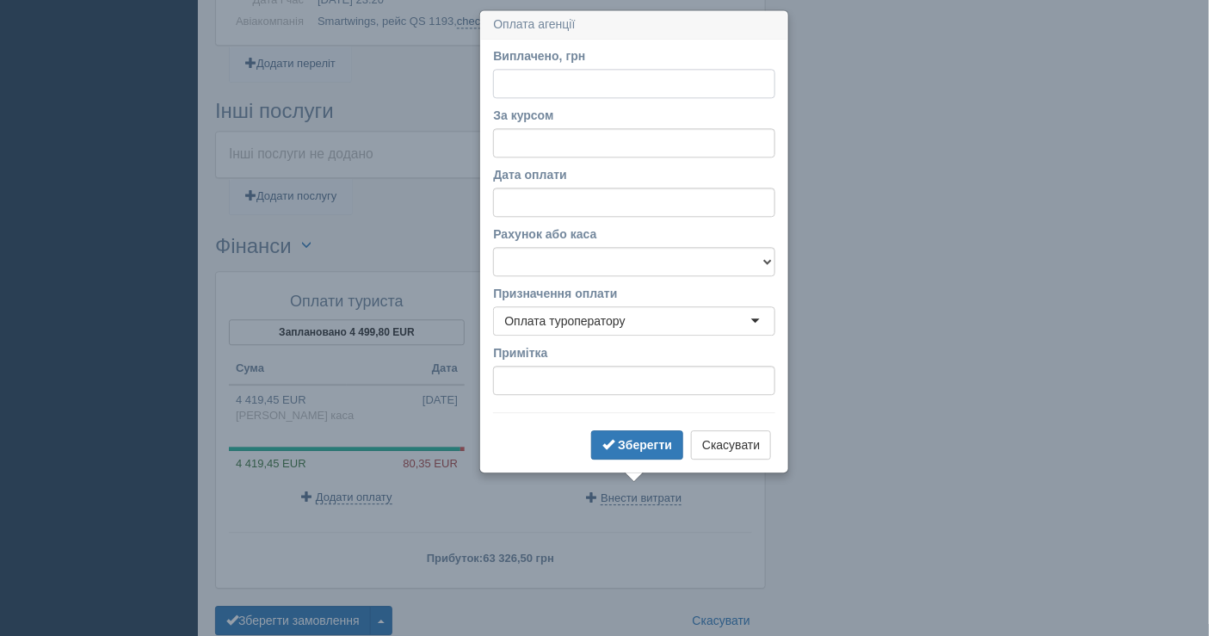
scroll to position [1354, 0]
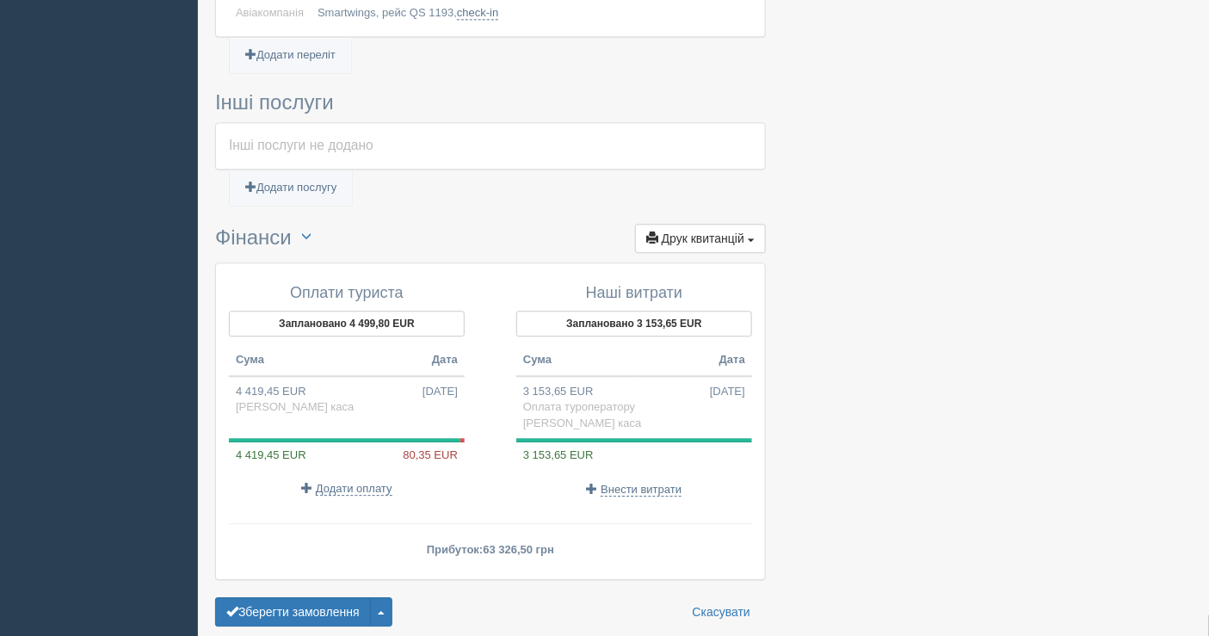
click at [647, 483] on span "Внести витрати" at bounding box center [641, 490] width 81 height 14
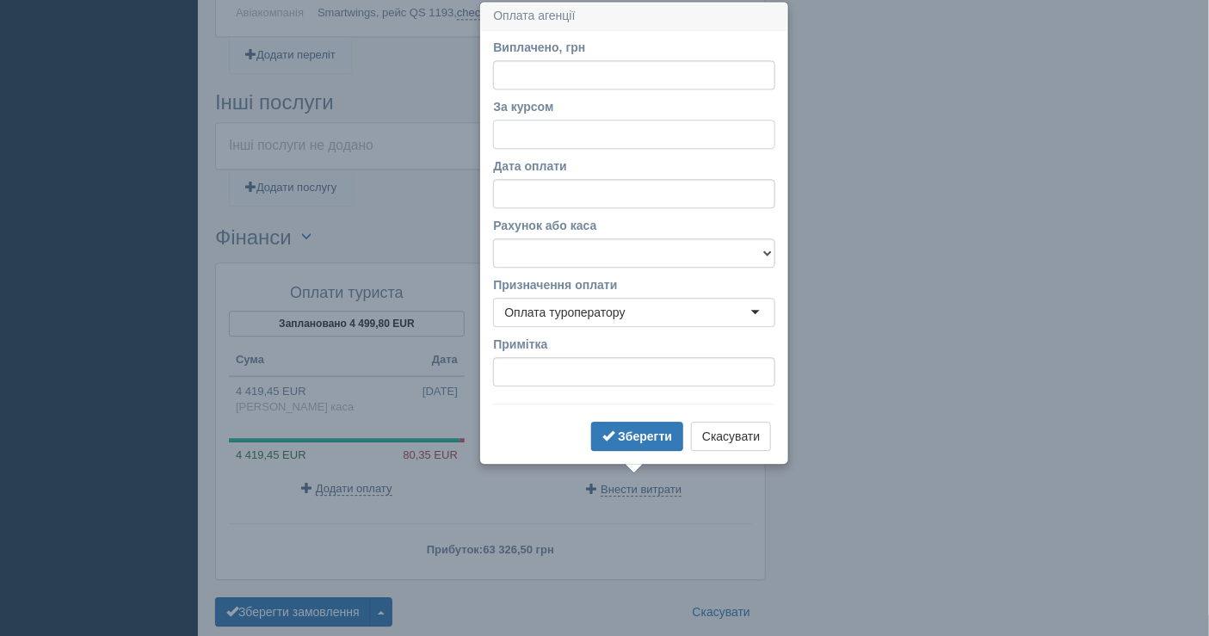
click at [550, 125] on input "За курсом" at bounding box center [634, 134] width 282 height 29
click at [549, 82] on input "Виплачено, грн" at bounding box center [634, 74] width 282 height 29
paste input "48400."
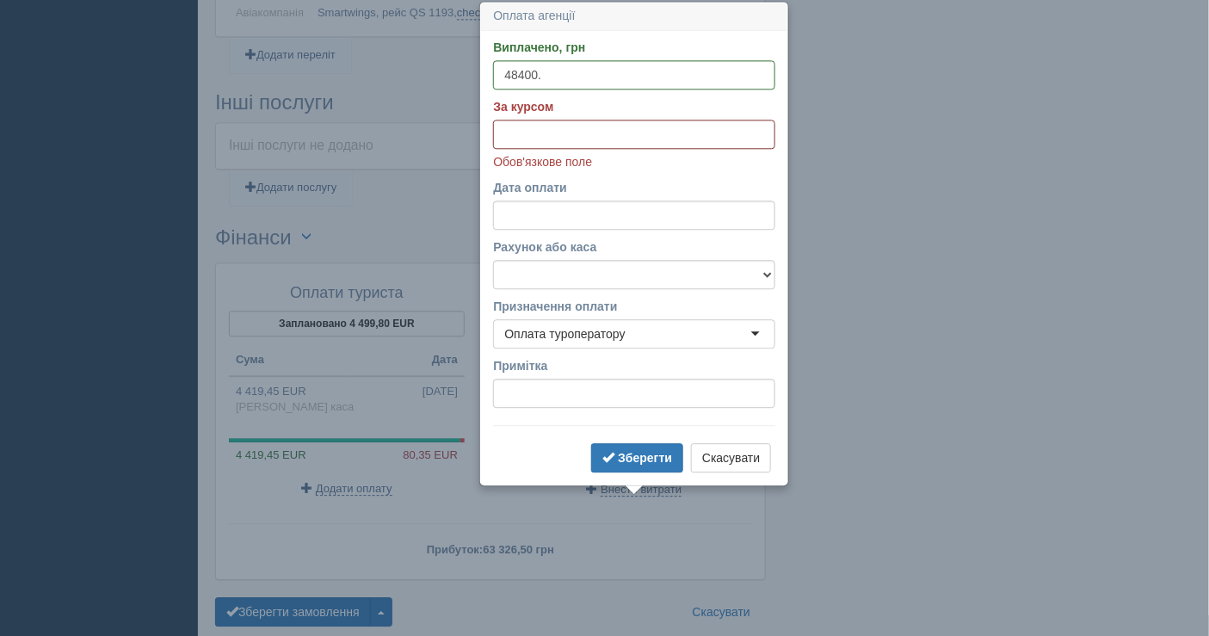
click at [544, 138] on input "За курсом" at bounding box center [634, 134] width 282 height 29
click at [557, 72] on input "48400." at bounding box center [634, 74] width 282 height 29
click at [565, 138] on input "За курсом" at bounding box center [634, 134] width 282 height 29
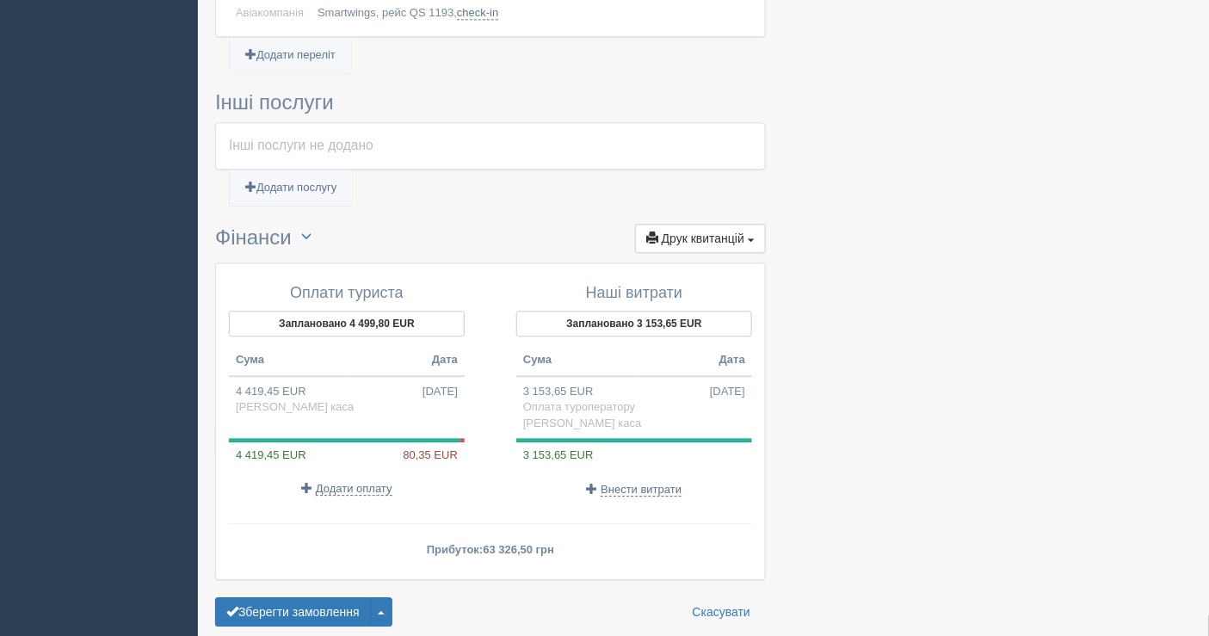
click at [613, 384] on td "3 153,65 EUR 25.08.2025 Оплата туроператору Готівкова каса" at bounding box center [634, 407] width 236 height 63
type input "156673.50"
type input "49.68"
select select "1597"
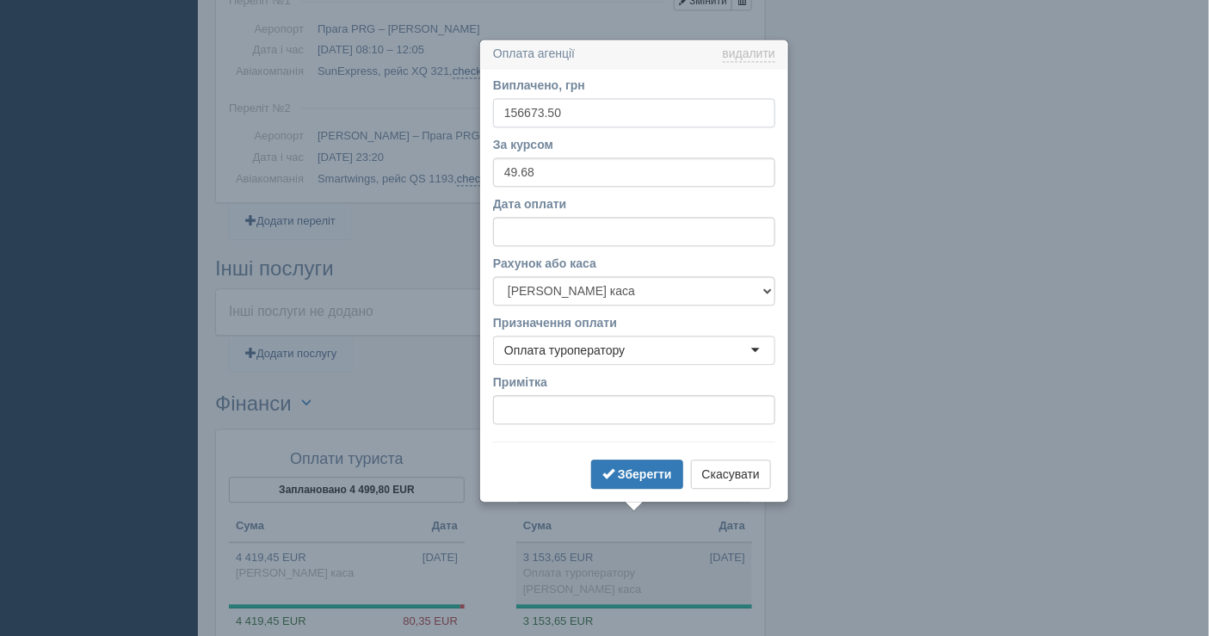
scroll to position [1227, 0]
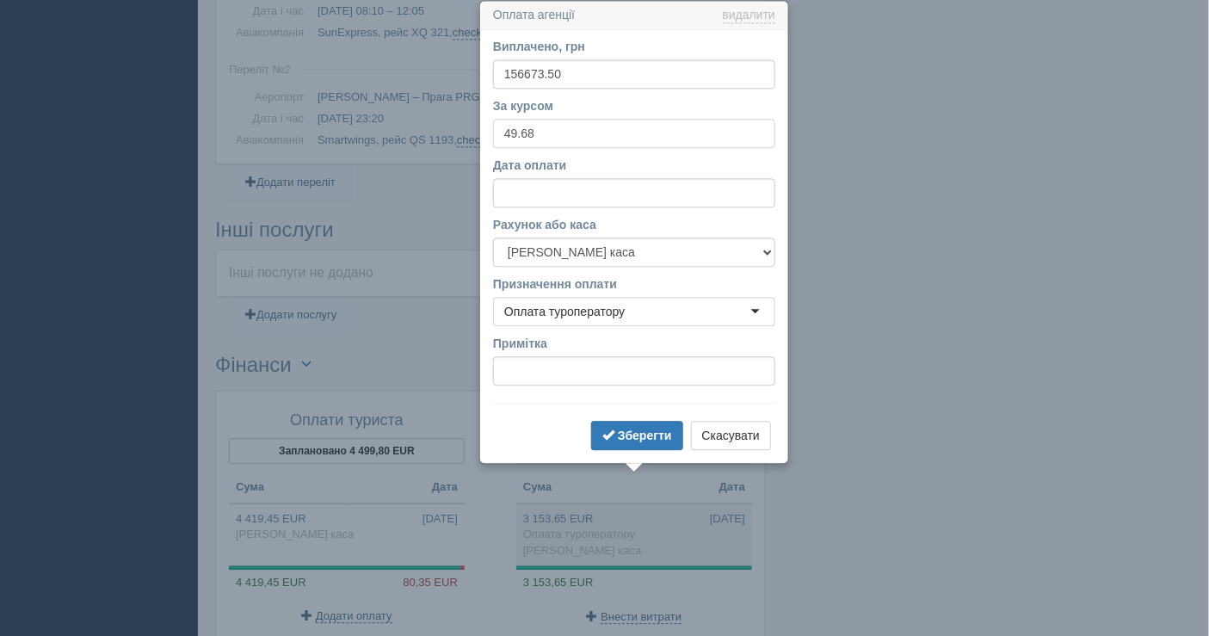
click at [563, 128] on input "49.68" at bounding box center [634, 133] width 282 height 29
click at [751, 431] on button "Скасувати" at bounding box center [731, 435] width 80 height 29
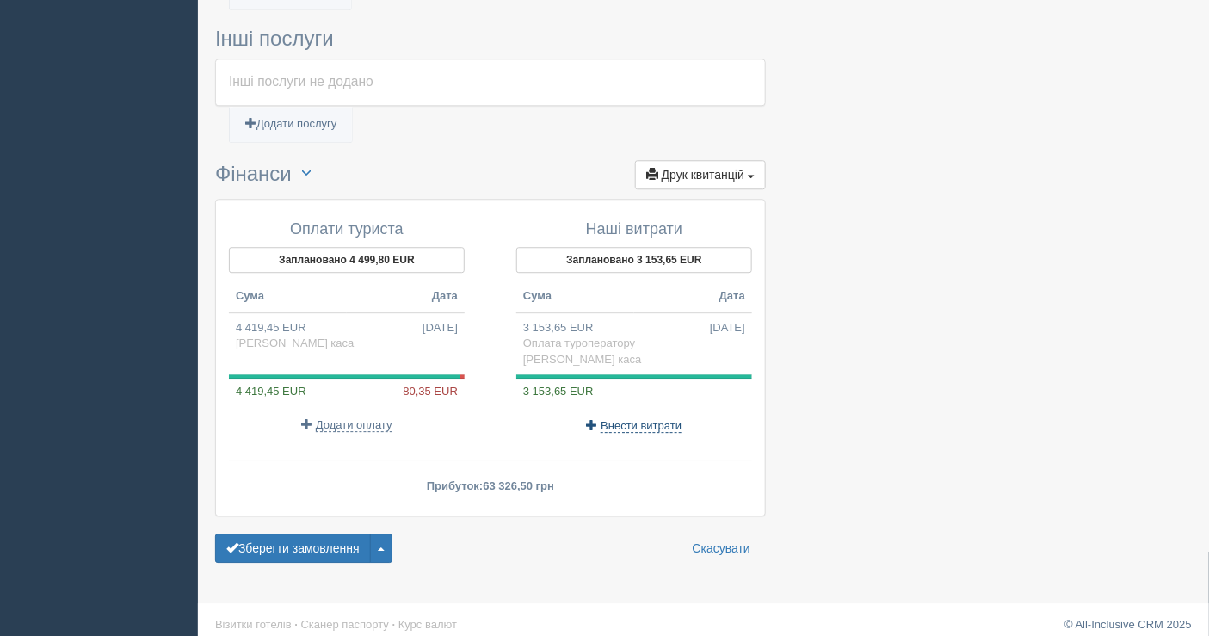
click at [634, 419] on span "Внести витрати" at bounding box center [641, 426] width 81 height 14
select select
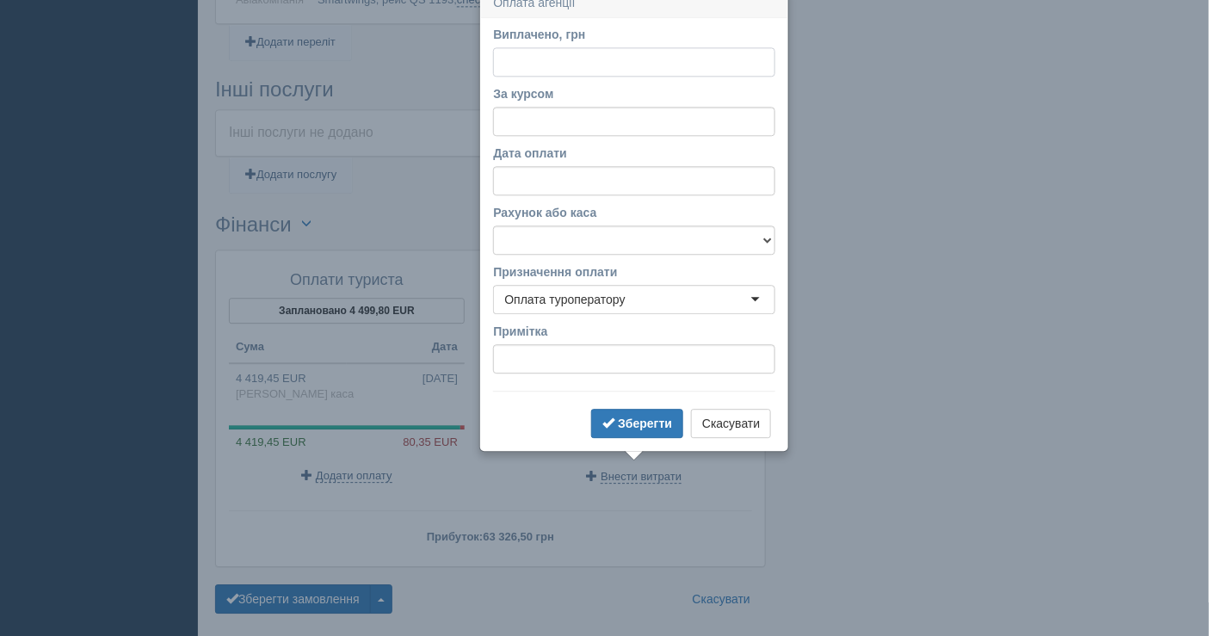
scroll to position [1354, 0]
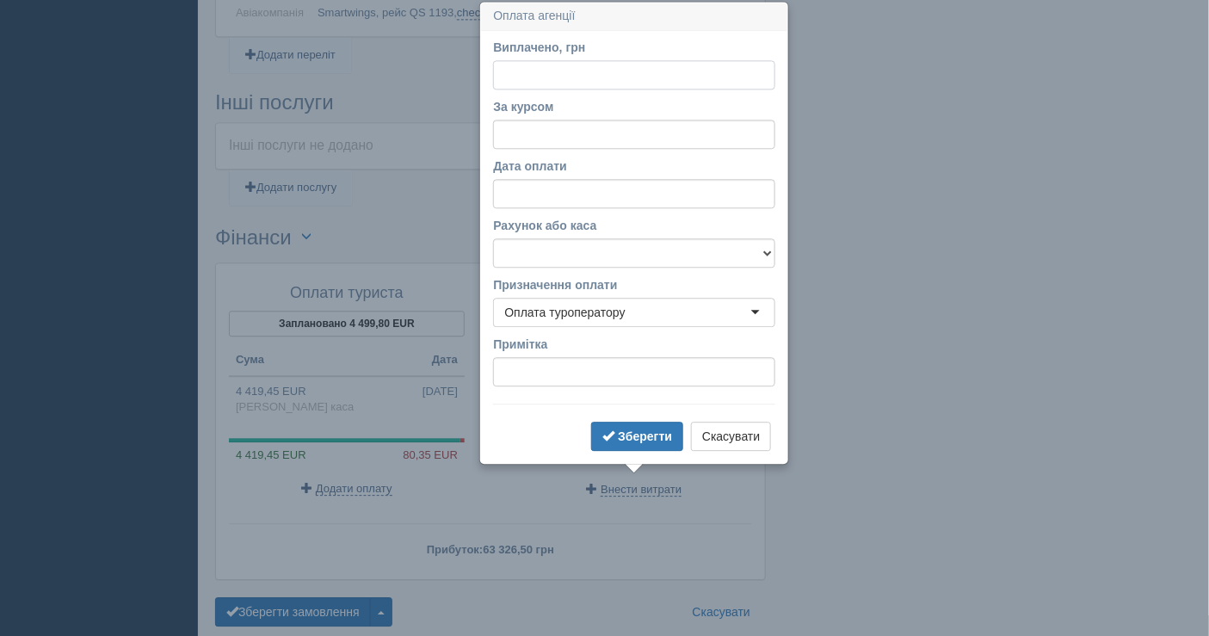
type input "4"
paste input "48400."
type input "48400"
click at [596, 126] on input "За курсом" at bounding box center [634, 134] width 282 height 29
type input "41.33"
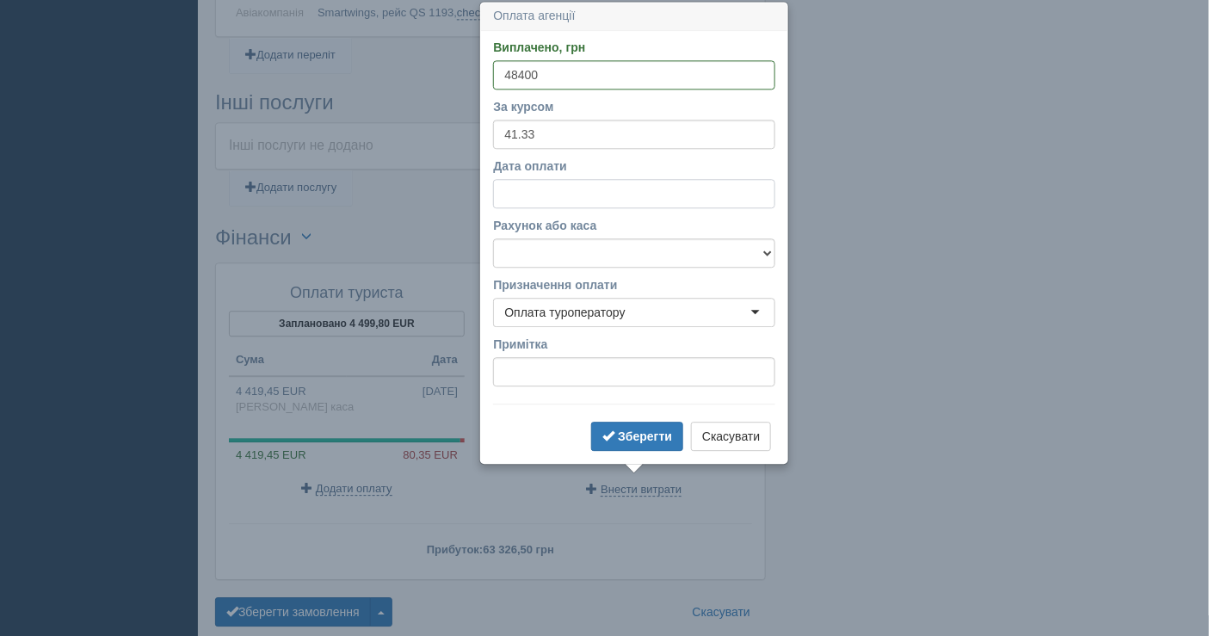
click at [582, 192] on input "Дата оплати" at bounding box center [634, 193] width 282 height 29
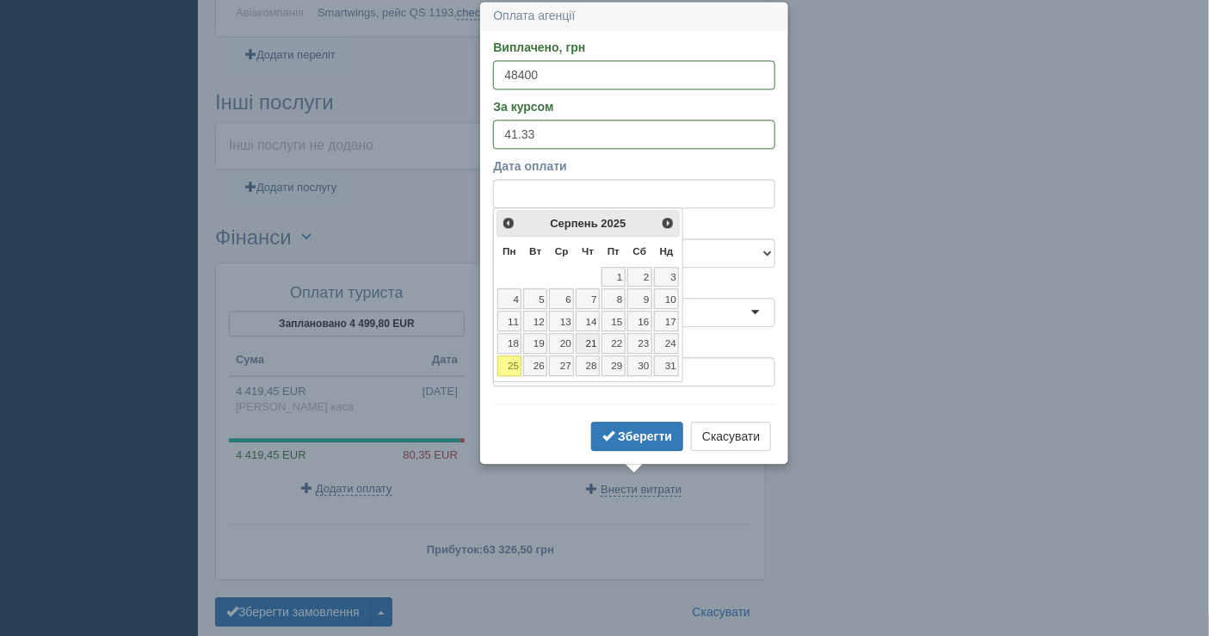
click at [599, 338] on link "21" at bounding box center [588, 343] width 24 height 21
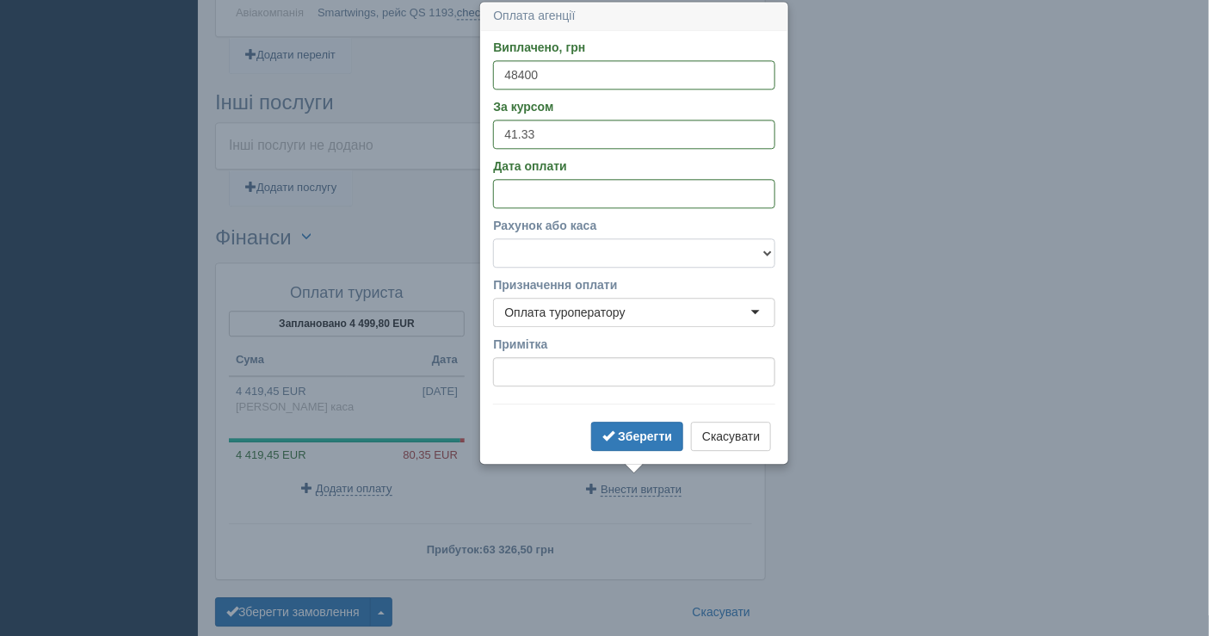
click at [591, 256] on select "Банківський рахунок Готівкова каса" at bounding box center [634, 252] width 282 height 29
select select "1597"
click at [493, 238] on select "Банківський рахунок Готівкова каса" at bounding box center [634, 252] width 282 height 29
click at [573, 316] on div "Оплата туроператору" at bounding box center [564, 312] width 120 height 17
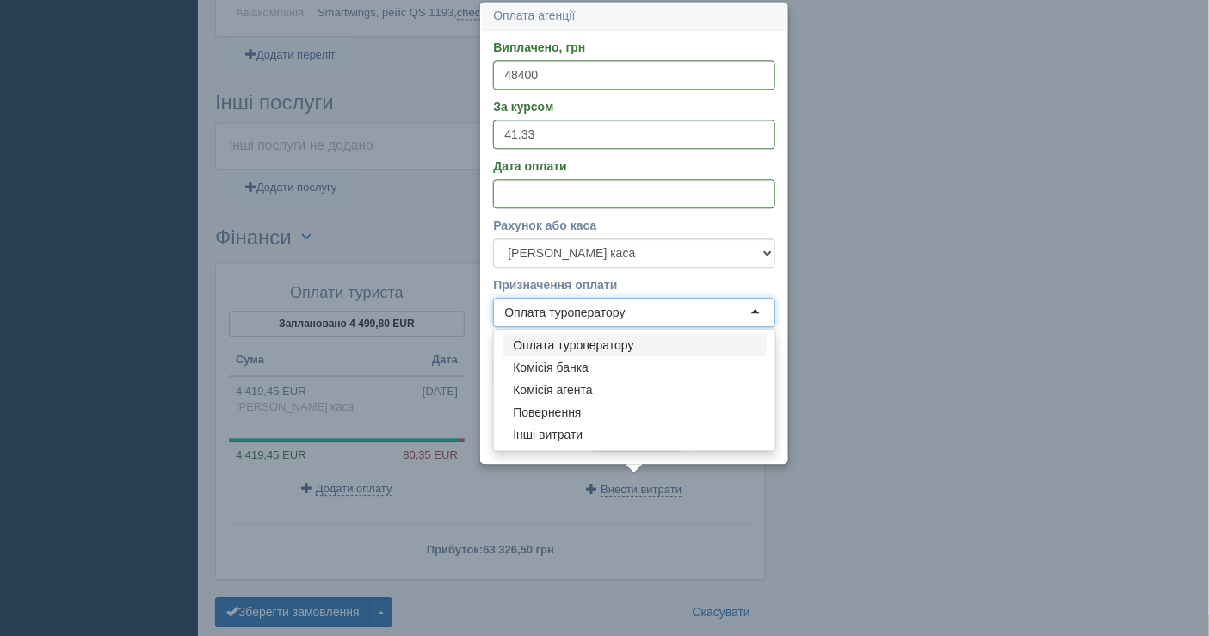
click at [573, 316] on div "Оплата туроператору" at bounding box center [564, 312] width 120 height 17
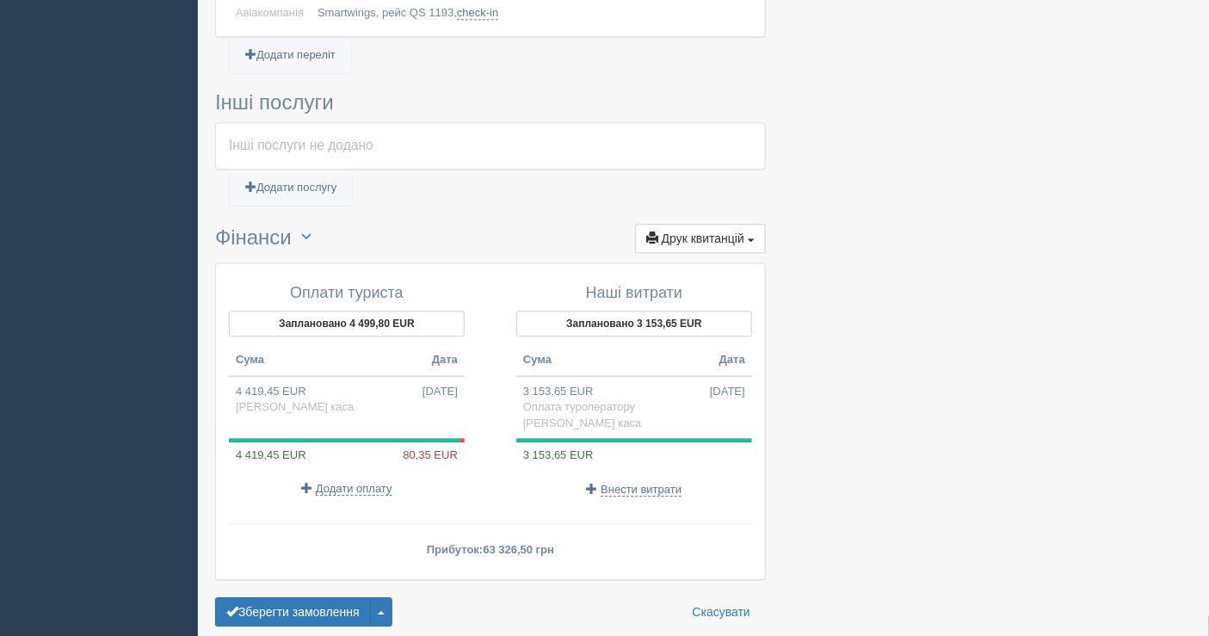
click at [613, 483] on span "Внести витрати" at bounding box center [641, 490] width 81 height 14
select select
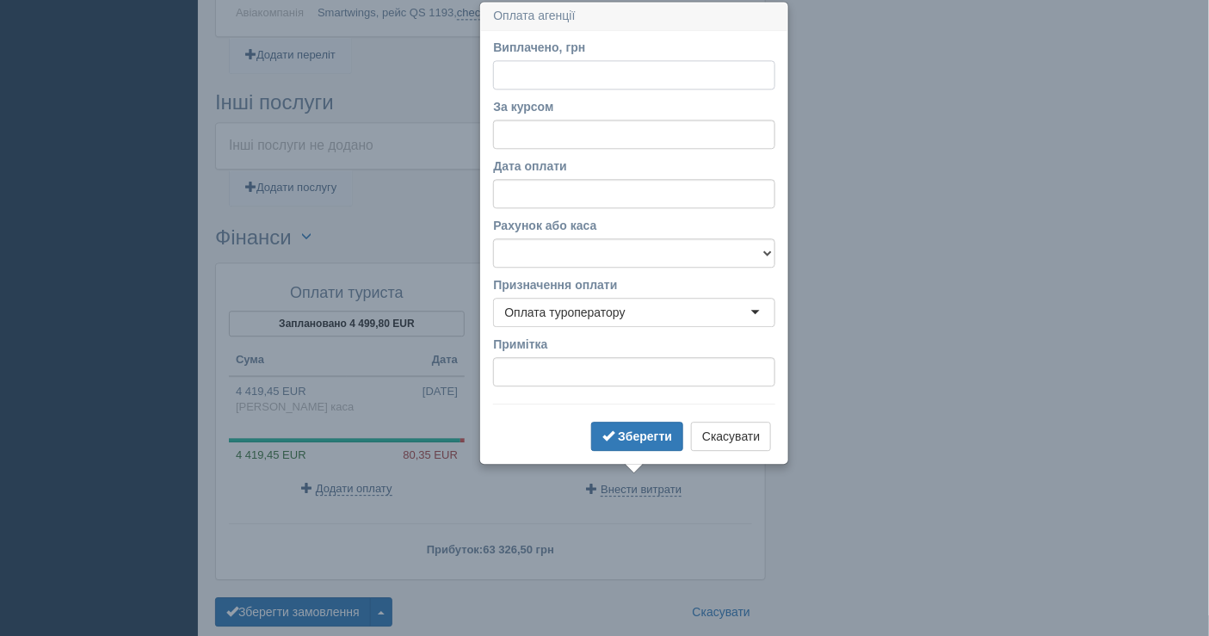
paste input "48400."
type input "48400."
click at [528, 139] on input "За курсом" at bounding box center [634, 134] width 282 height 29
type input "41.33"
click at [560, 74] on input "48400." at bounding box center [634, 74] width 282 height 29
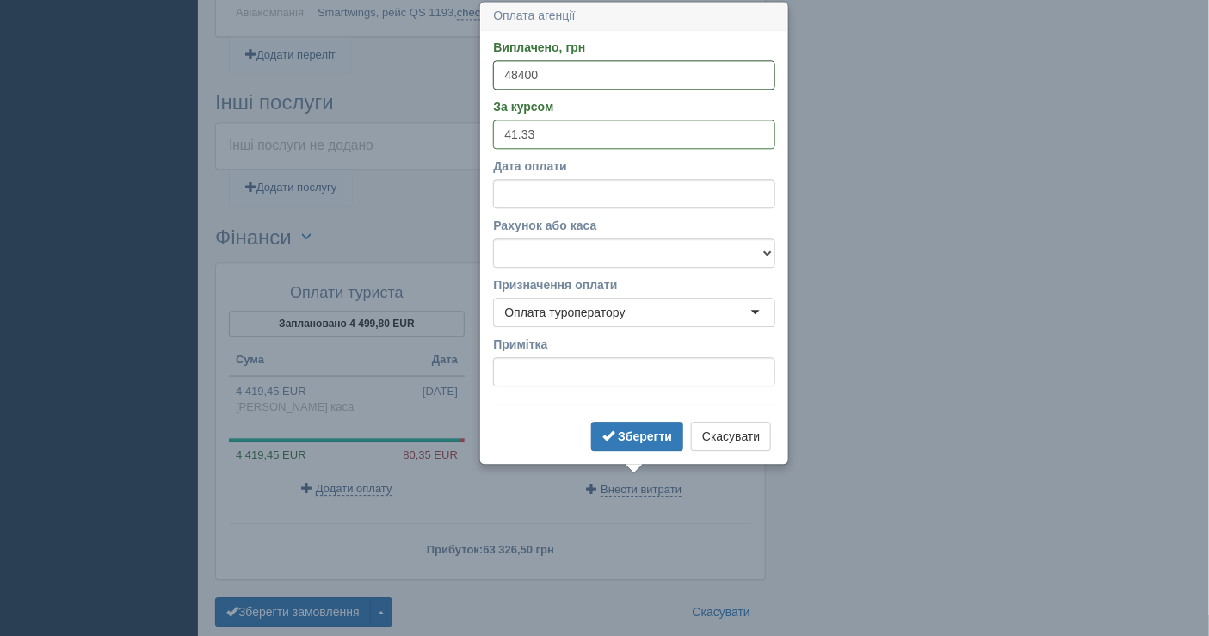
type input "48400"
click at [565, 197] on input "Дата оплати" at bounding box center [634, 193] width 282 height 29
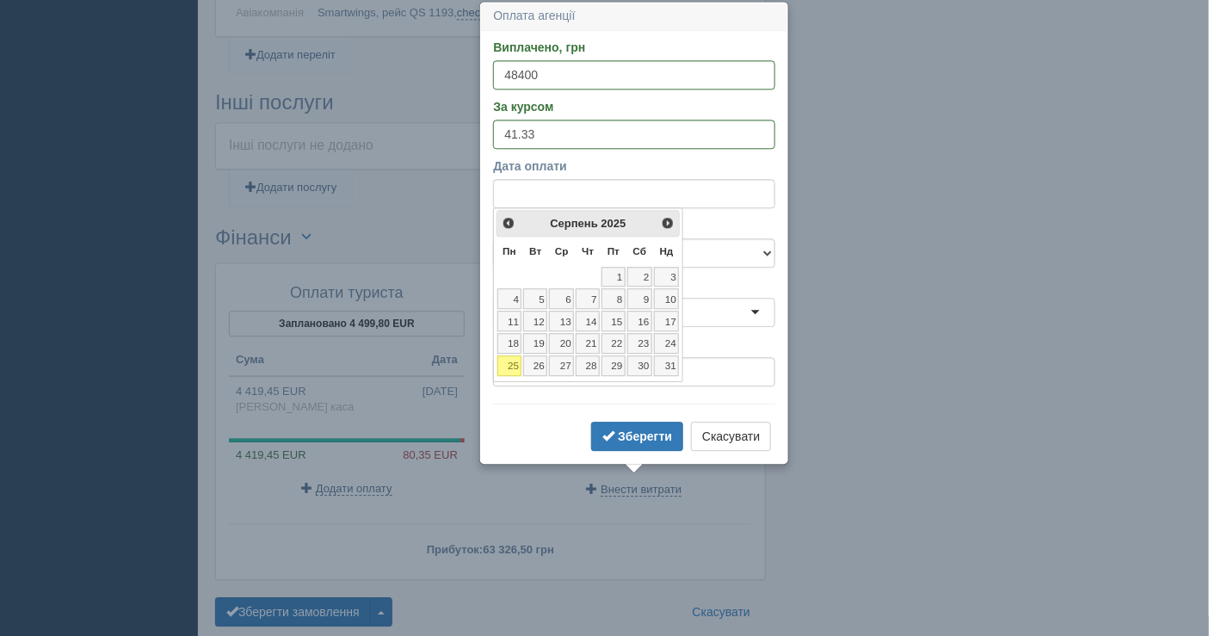
click at [593, 337] on link "21" at bounding box center [588, 343] width 24 height 21
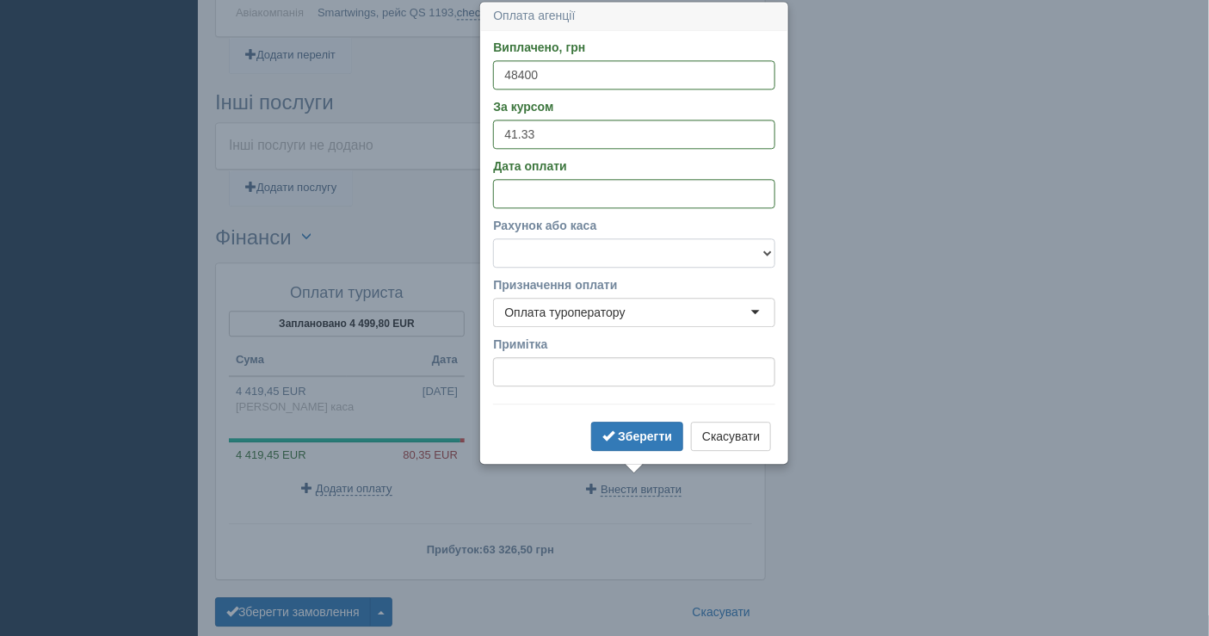
click at [594, 256] on select "Банківський рахунок Готівкова каса" at bounding box center [634, 252] width 282 height 29
select select "1598"
click at [493, 238] on select "Банківський рахунок Готівкова каса" at bounding box center [634, 252] width 282 height 29
click at [635, 431] on b "Зберегти" at bounding box center [645, 436] width 54 height 14
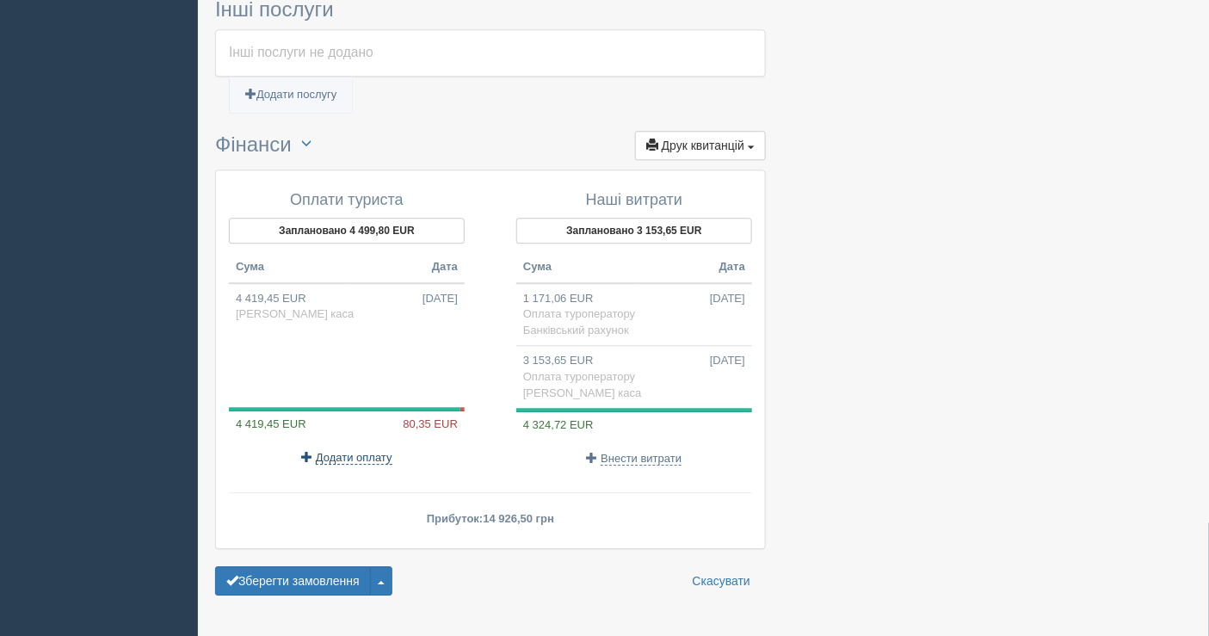
scroll to position [1480, 0]
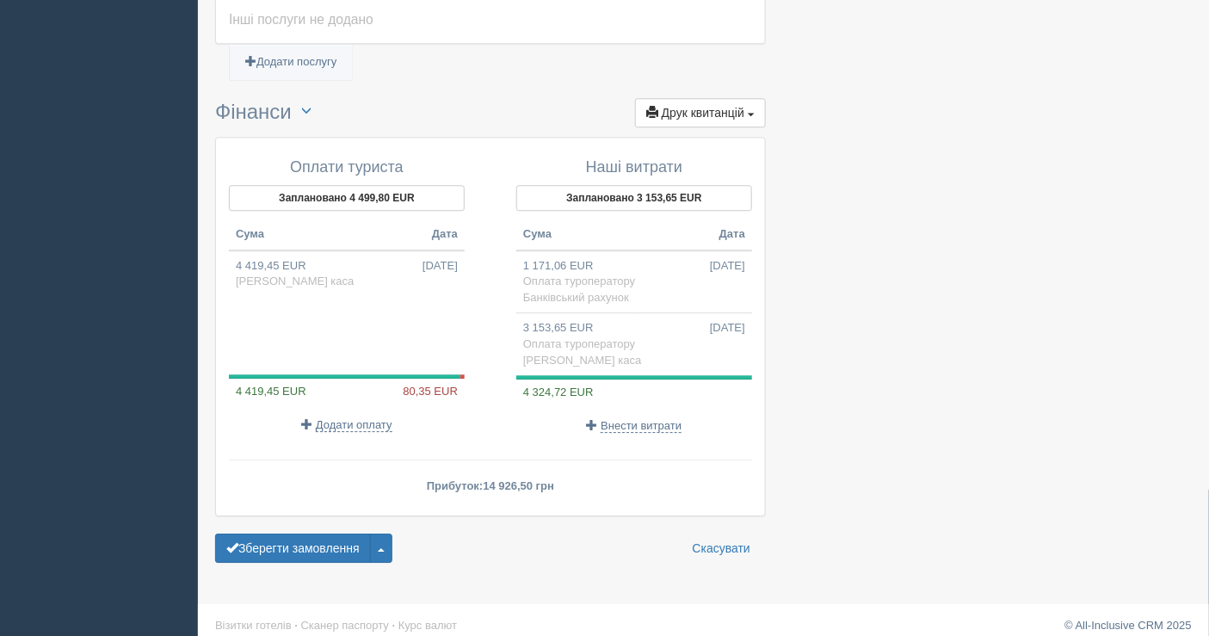
click at [297, 538] on button "Зберегти замовлення" at bounding box center [293, 548] width 156 height 29
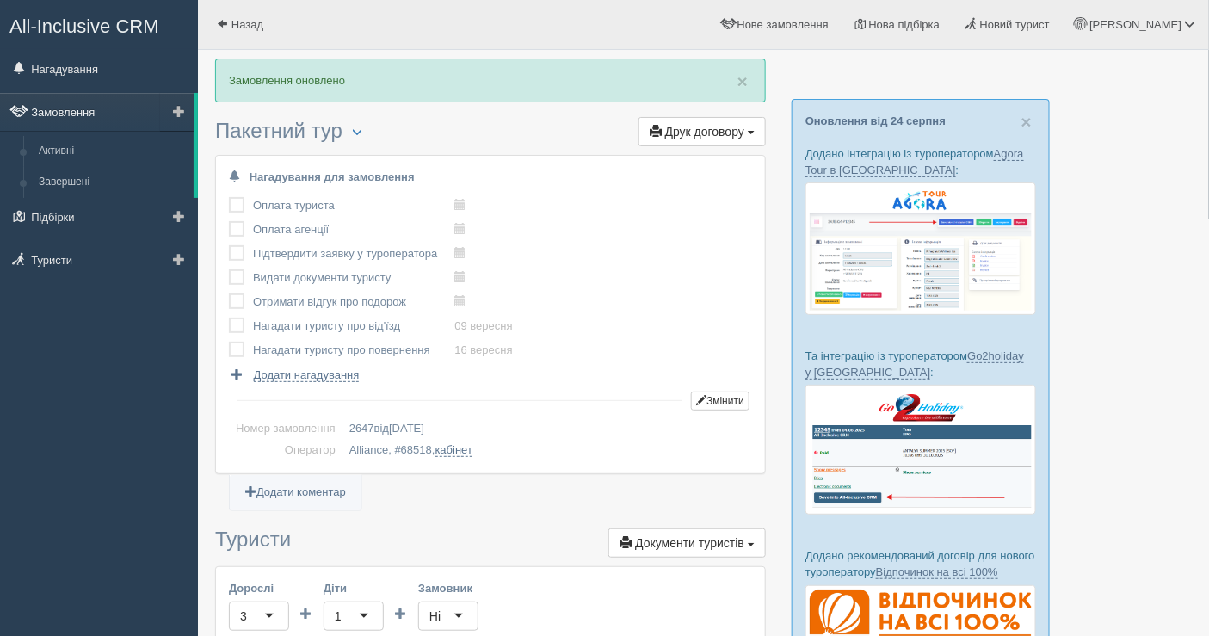
click at [92, 108] on link "Замовлення" at bounding box center [97, 112] width 194 height 38
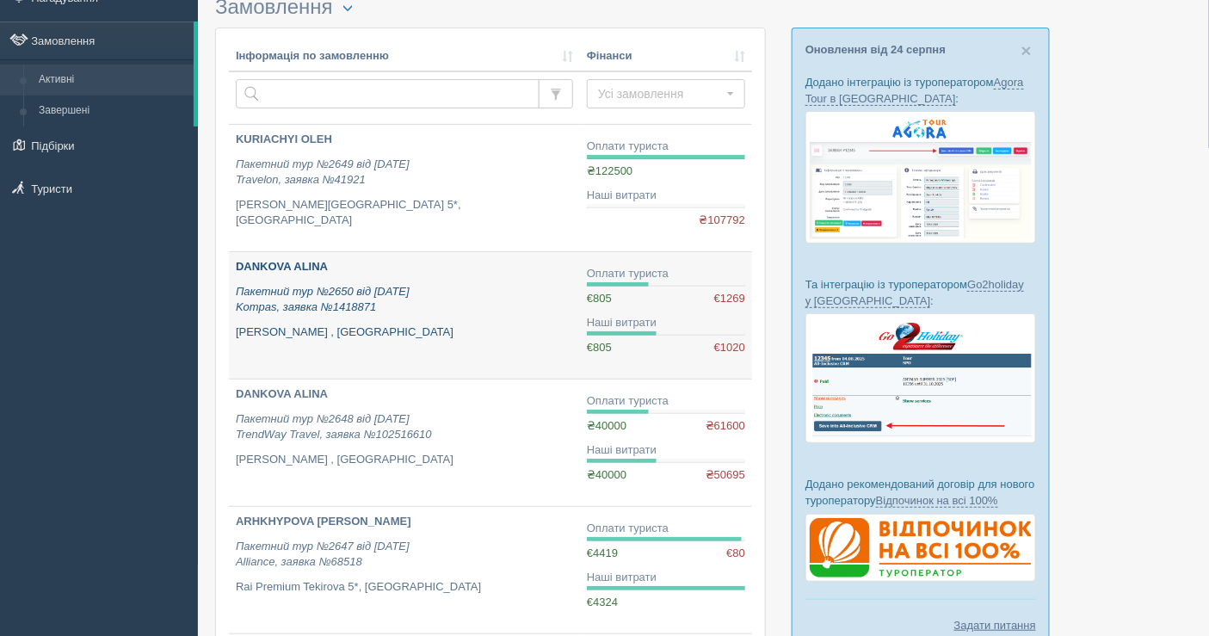
scroll to position [96, 0]
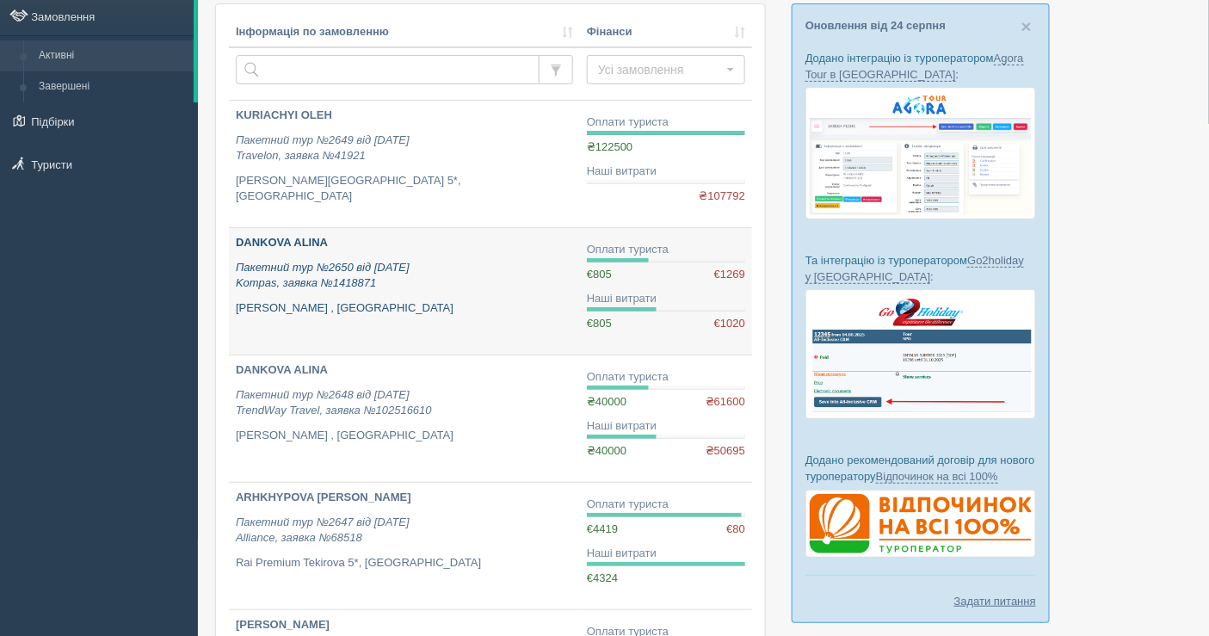
click at [492, 286] on p "Пакетний тур №2650 від [DATE] Kompas, заявка №1418871" at bounding box center [404, 276] width 337 height 32
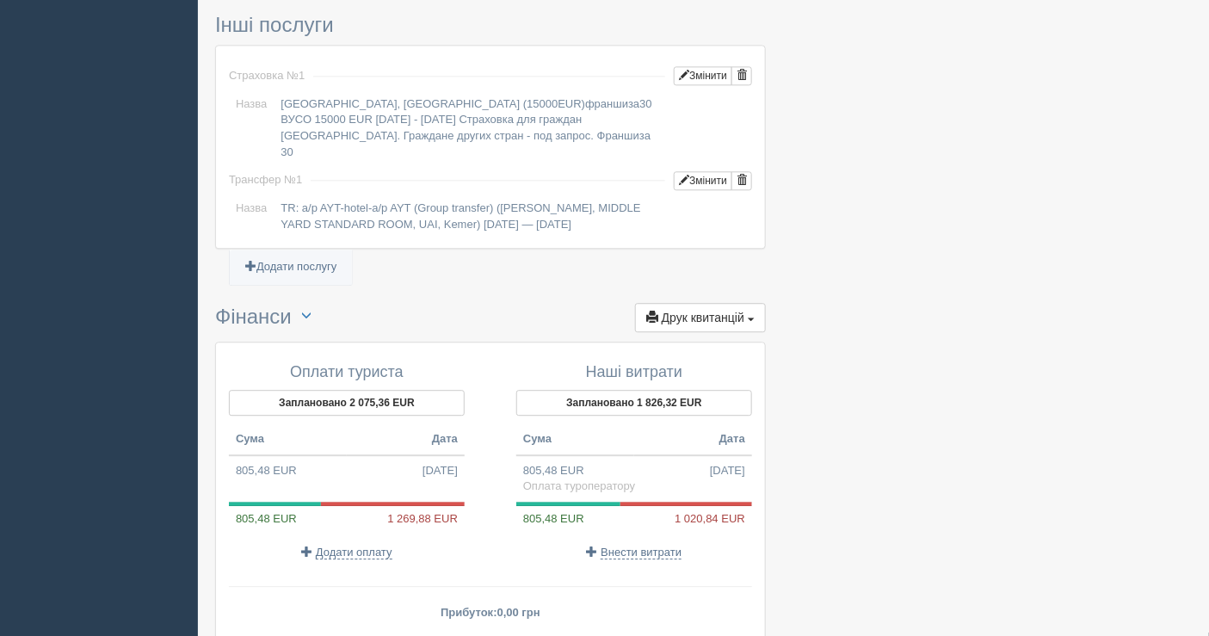
scroll to position [1464, 0]
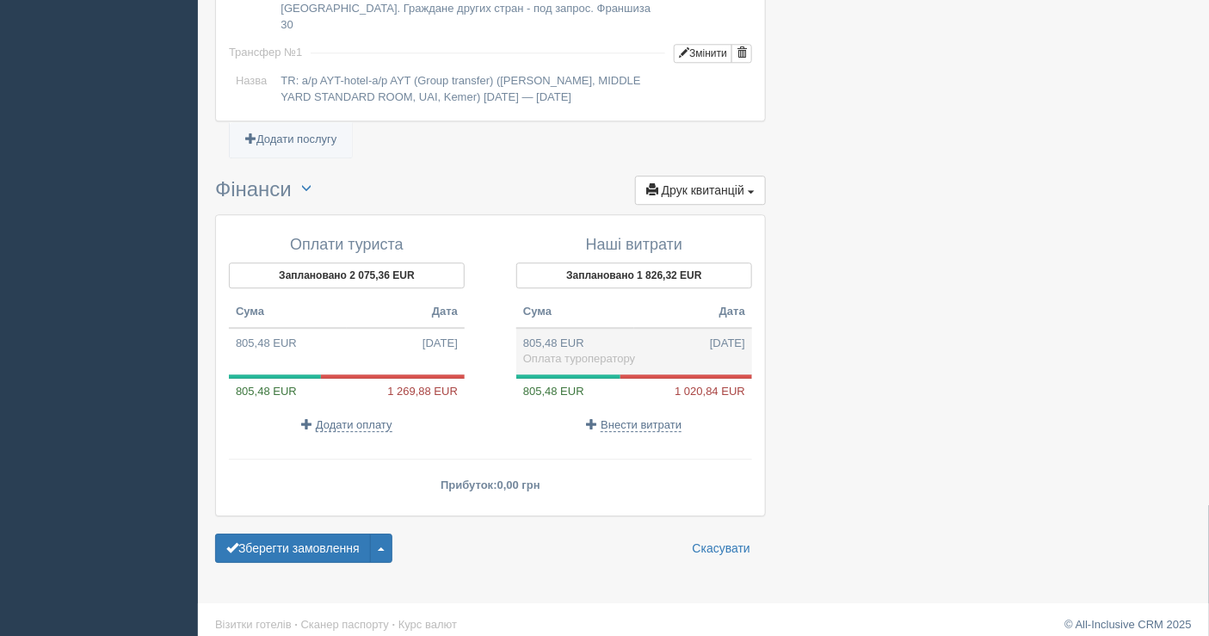
click at [606, 334] on td "805,48 EUR [DATE] Оплата туроператору" at bounding box center [634, 351] width 236 height 46
type input "40000.14"
type input "49.66"
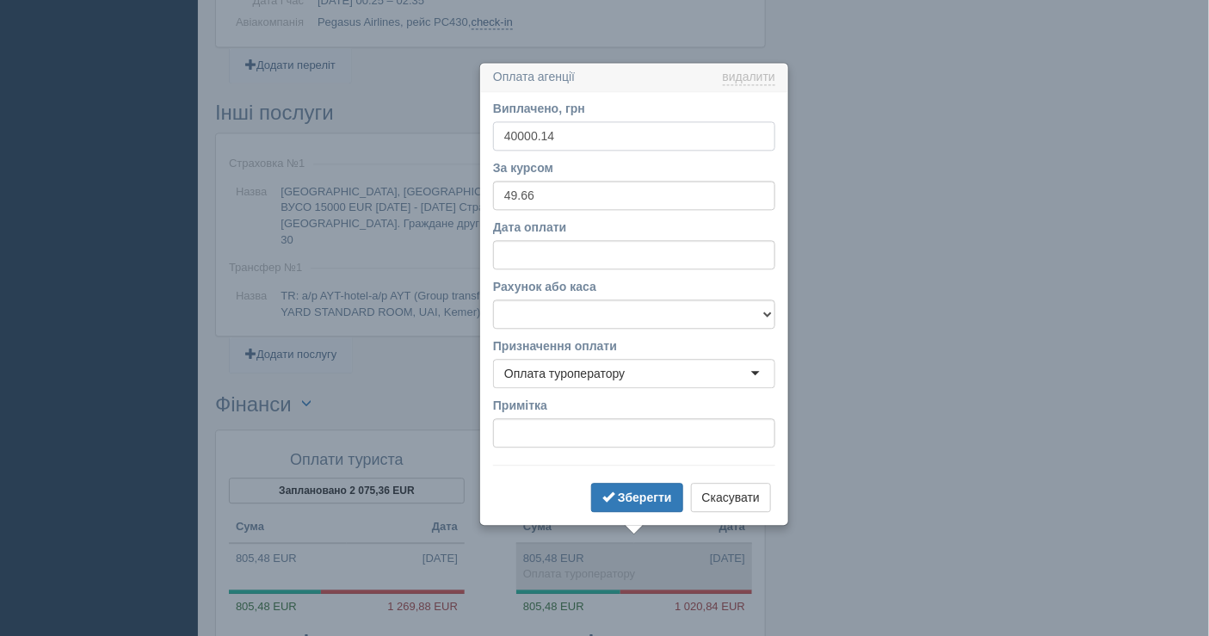
scroll to position [1310, 0]
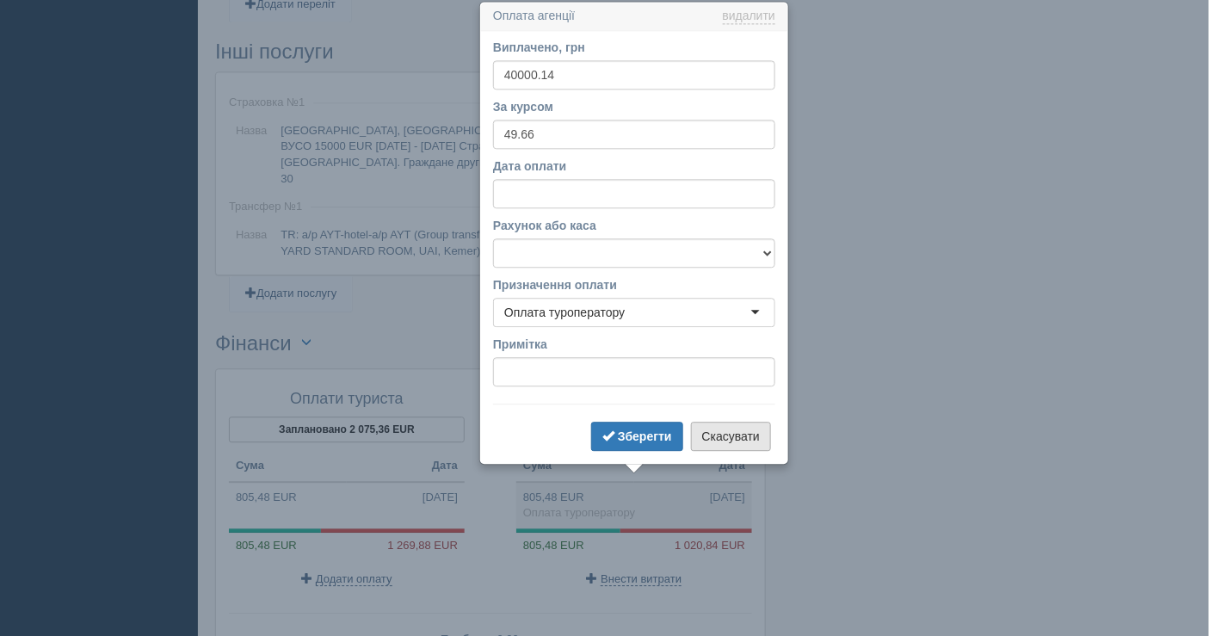
click at [732, 437] on button "Скасувати" at bounding box center [731, 436] width 80 height 29
